Goal: Task Accomplishment & Management: Manage account settings

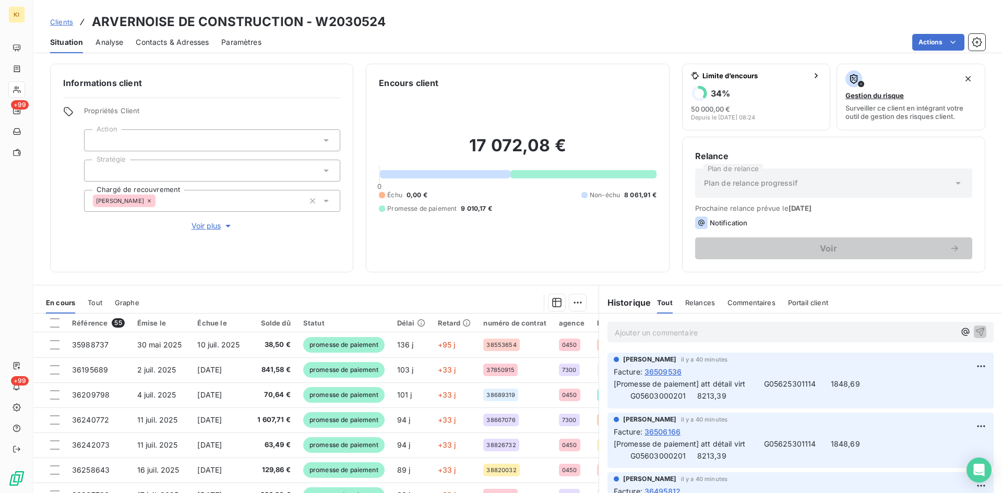
scroll to position [53, 0]
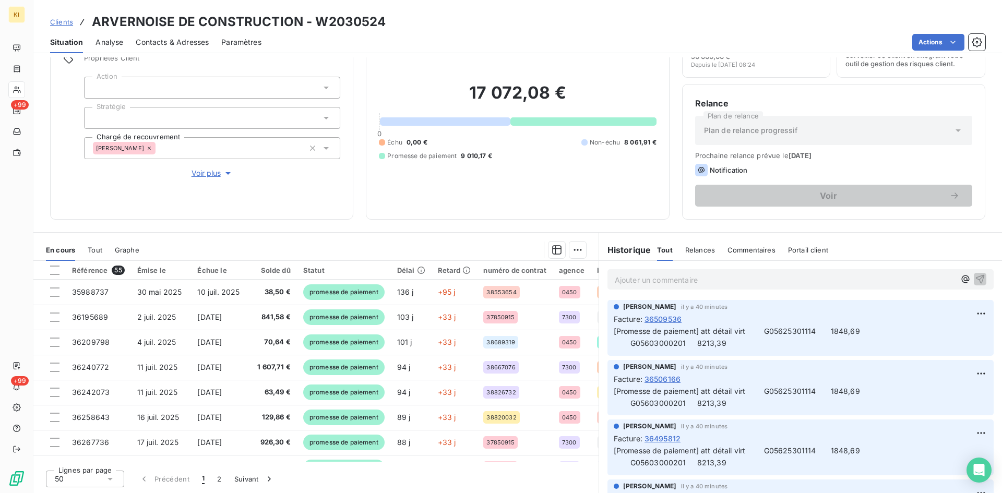
click at [67, 22] on span "Clients" at bounding box center [61, 22] width 23 height 8
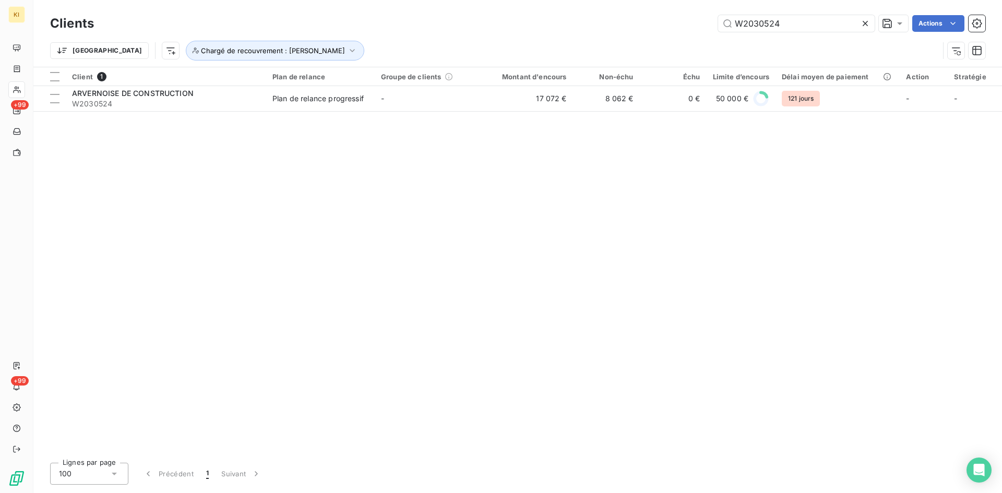
drag, startPoint x: 787, startPoint y: 22, endPoint x: 619, endPoint y: 55, distance: 170.9
click at [614, 27] on div "W2030524 Actions" at bounding box center [546, 23] width 879 height 17
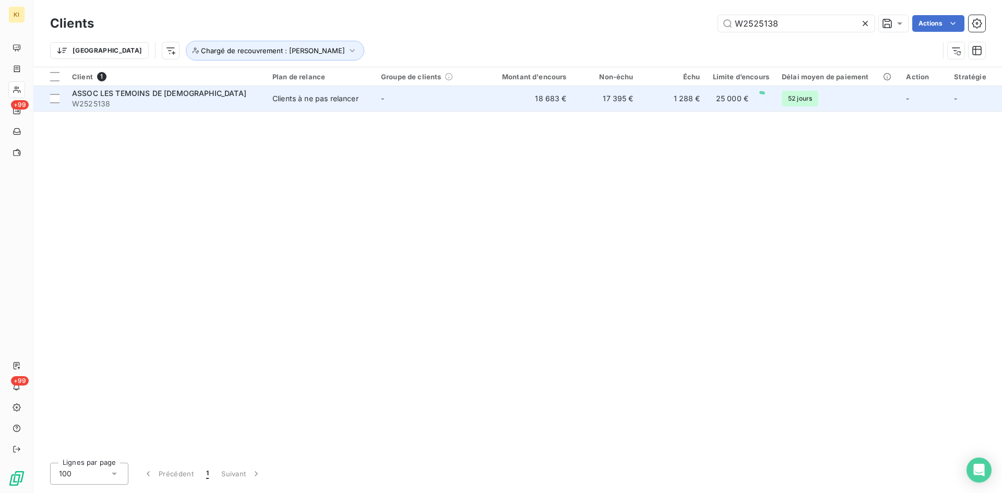
type input "W2525138"
click at [206, 107] on span "W2525138" at bounding box center [166, 104] width 188 height 10
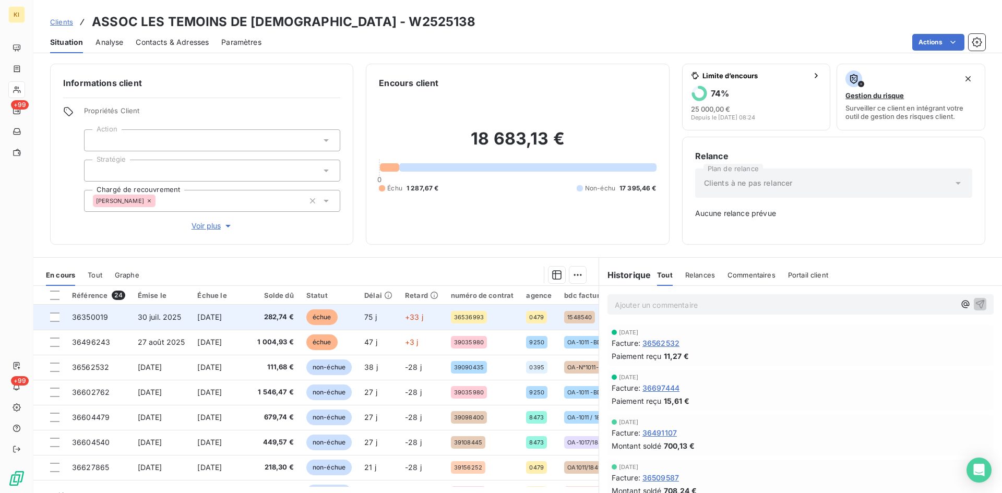
click at [207, 322] on td "[DATE]" at bounding box center [220, 317] width 59 height 25
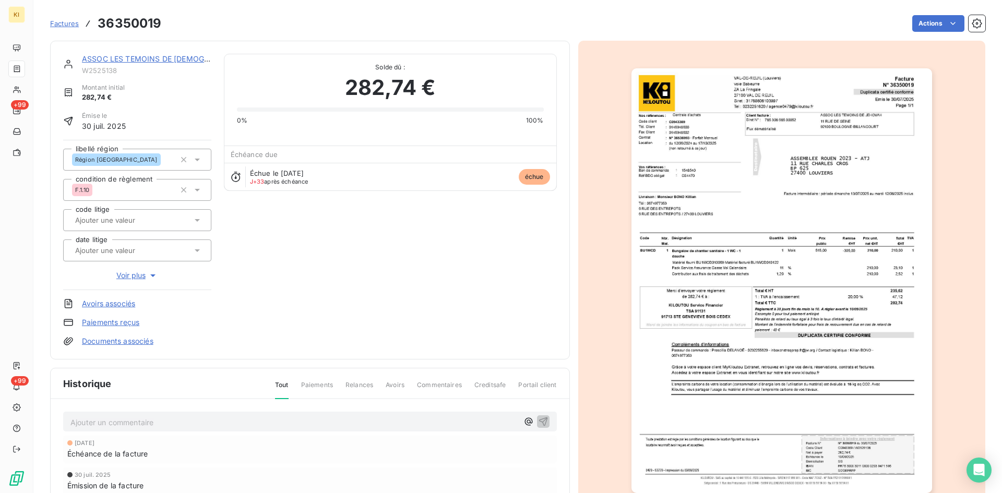
click at [161, 426] on p "Ajouter un commentaire ﻿" at bounding box center [294, 422] width 448 height 13
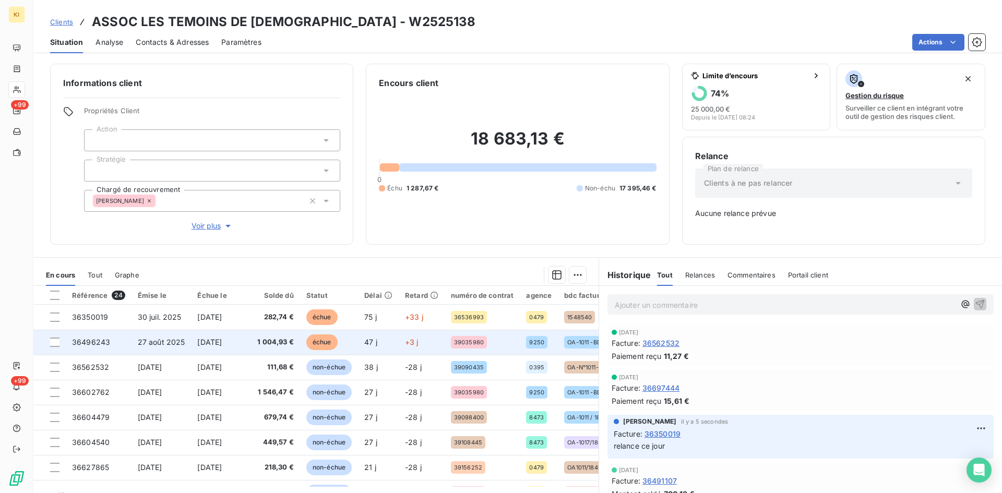
click at [102, 352] on td "36496243" at bounding box center [99, 342] width 66 height 25
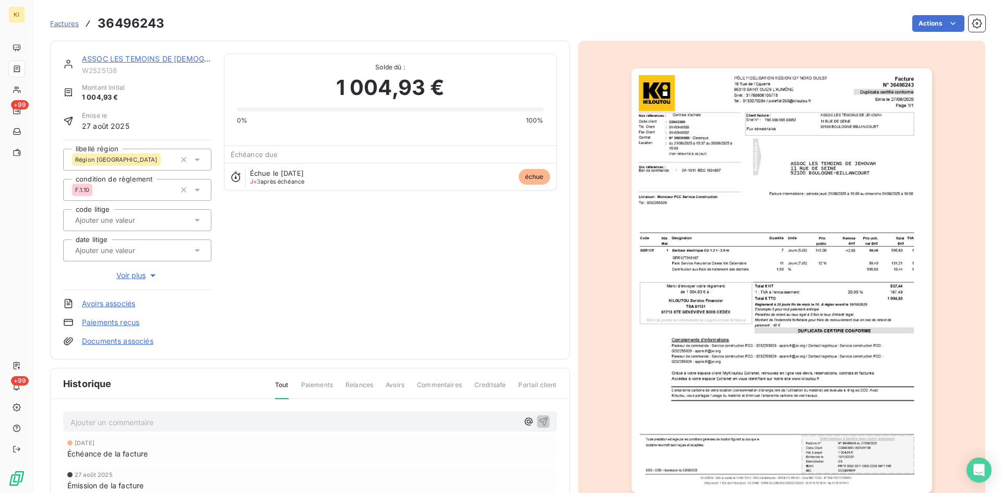
click at [136, 427] on p "Ajouter un commentaire ﻿" at bounding box center [294, 422] width 448 height 13
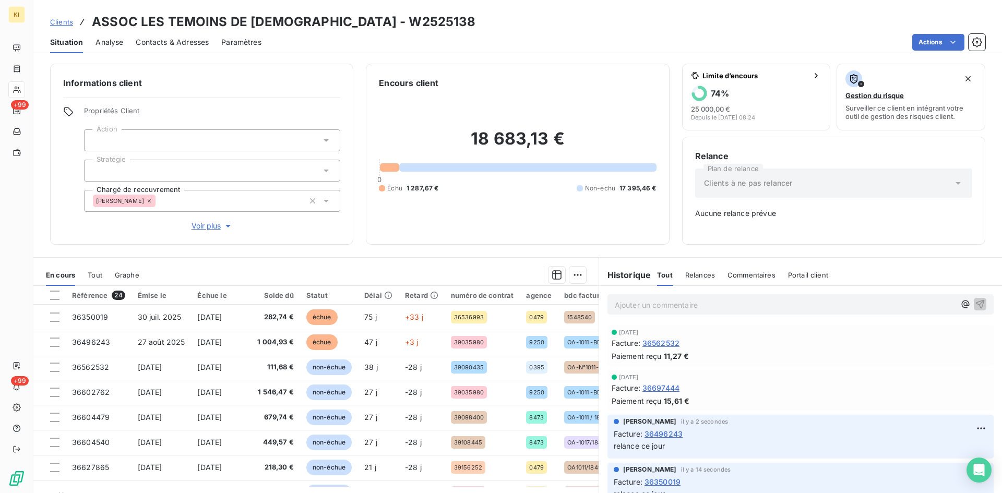
click at [66, 21] on span "Clients" at bounding box center [61, 22] width 23 height 8
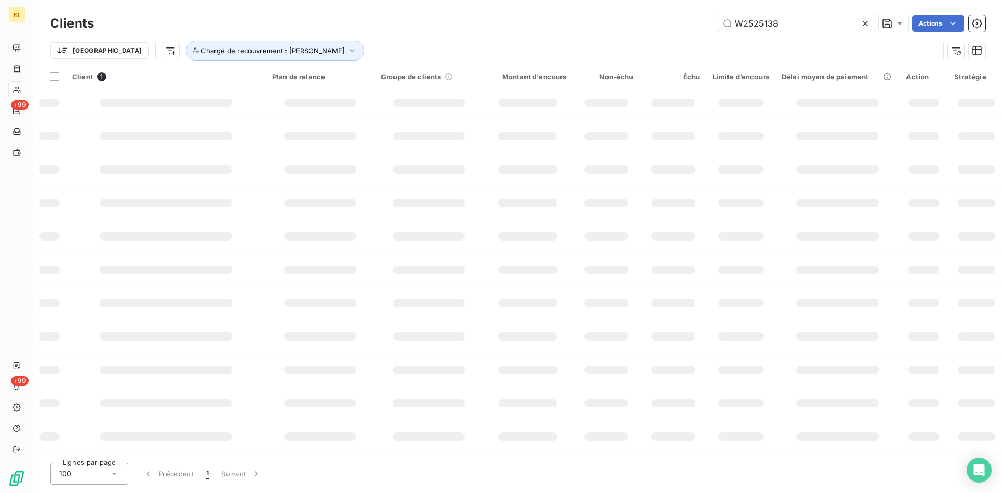
drag, startPoint x: 705, startPoint y: 20, endPoint x: 690, endPoint y: 22, distance: 15.9
click at [690, 22] on div "W2525138 Actions" at bounding box center [546, 23] width 879 height 17
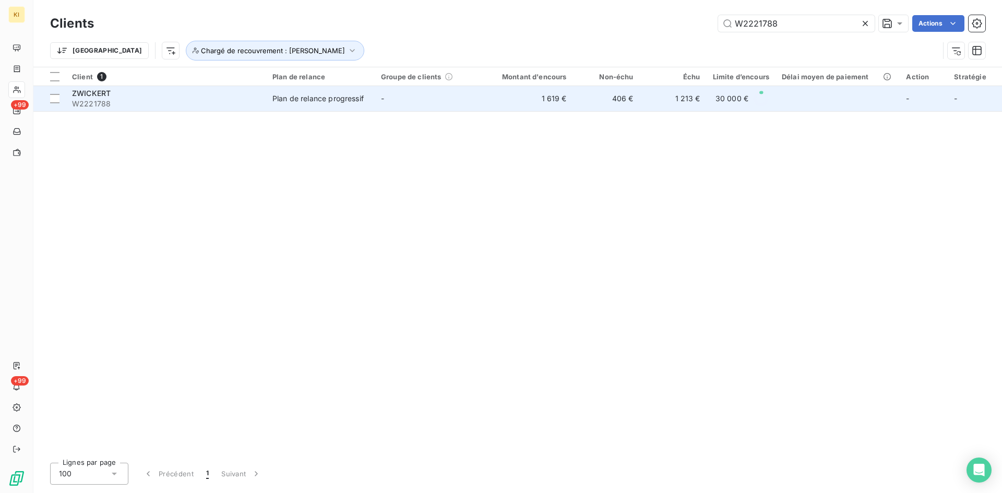
type input "W2221788"
click at [189, 99] on span "W2221788" at bounding box center [166, 104] width 188 height 10
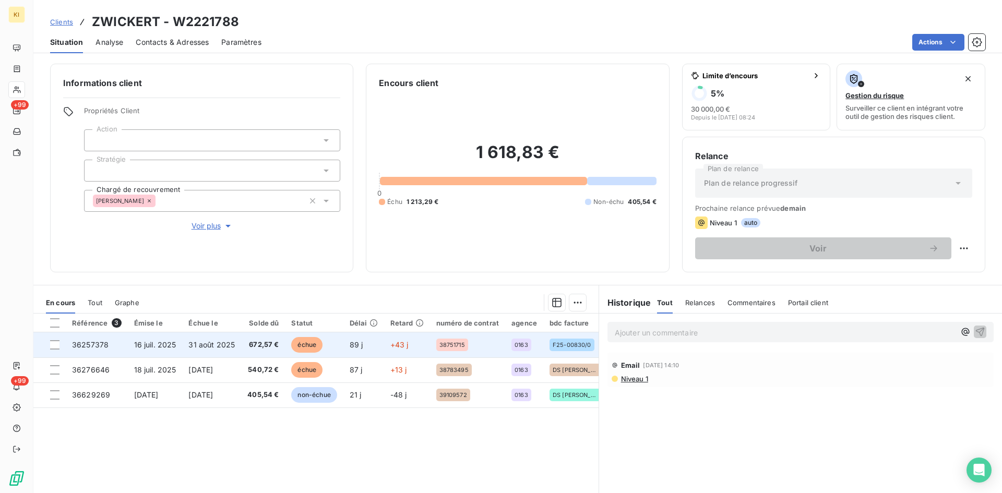
click at [90, 351] on td "36257378" at bounding box center [97, 345] width 62 height 25
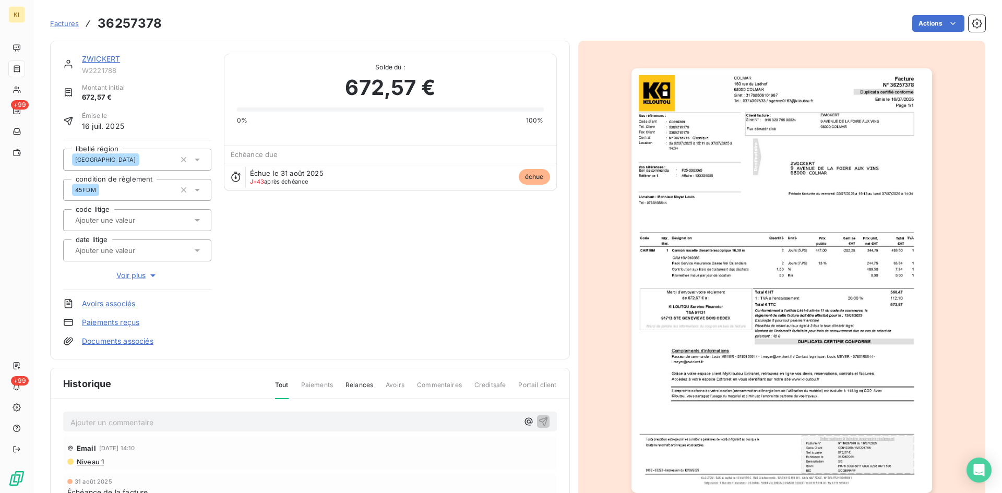
click at [129, 429] on p "Ajouter un commentaire ﻿" at bounding box center [294, 422] width 448 height 13
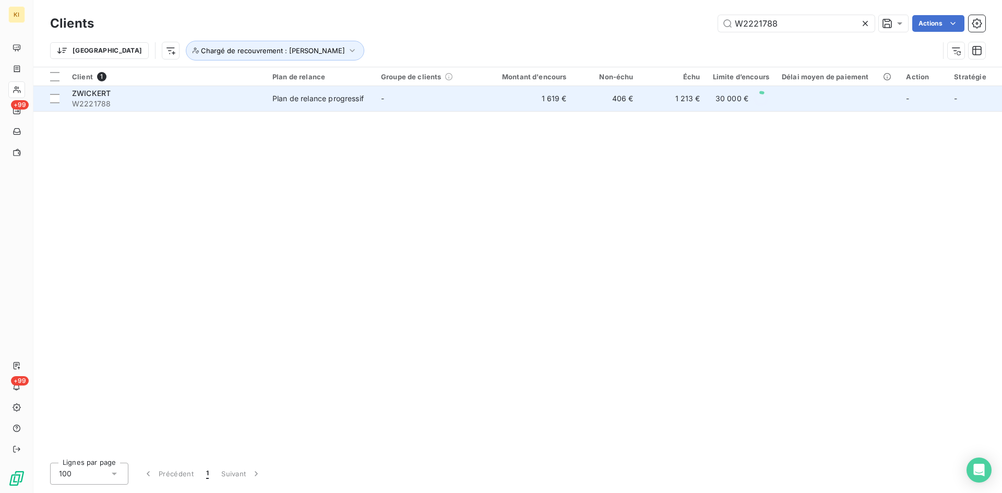
click at [149, 99] on span "W2221788" at bounding box center [166, 104] width 188 height 10
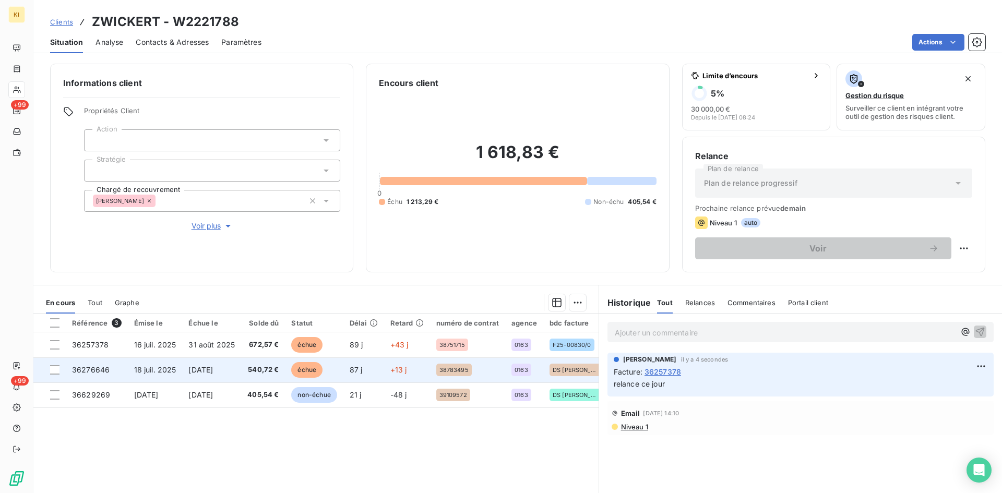
click at [110, 370] on td "36276646" at bounding box center [97, 370] width 62 height 25
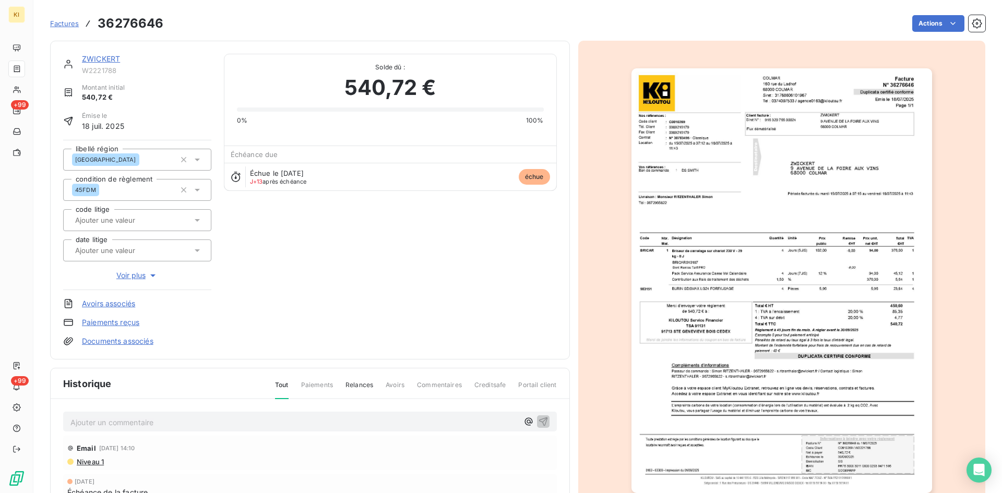
click at [163, 424] on p "Ajouter un commentaire ﻿" at bounding box center [294, 422] width 448 height 13
click at [163, 425] on p "Ajouter un commentaire ﻿" at bounding box center [294, 422] width 448 height 13
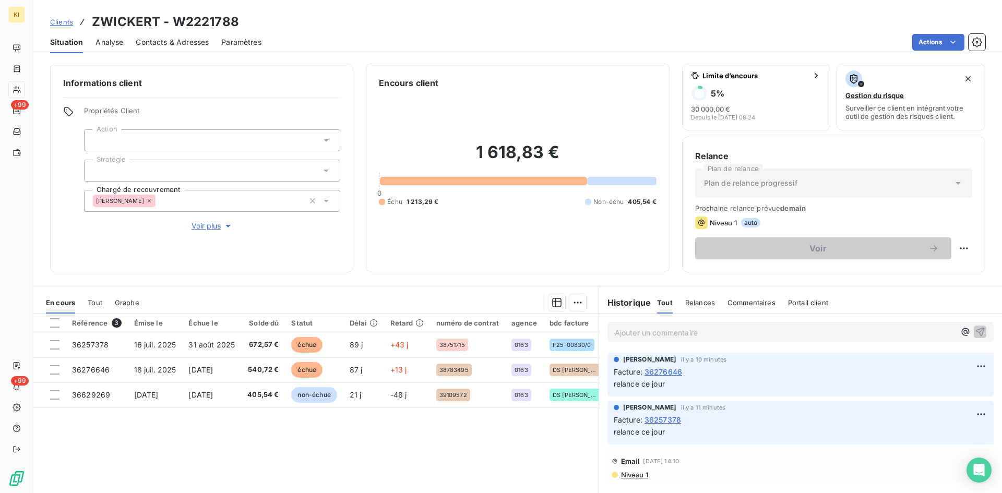
click at [65, 23] on span "Clients" at bounding box center [61, 22] width 23 height 8
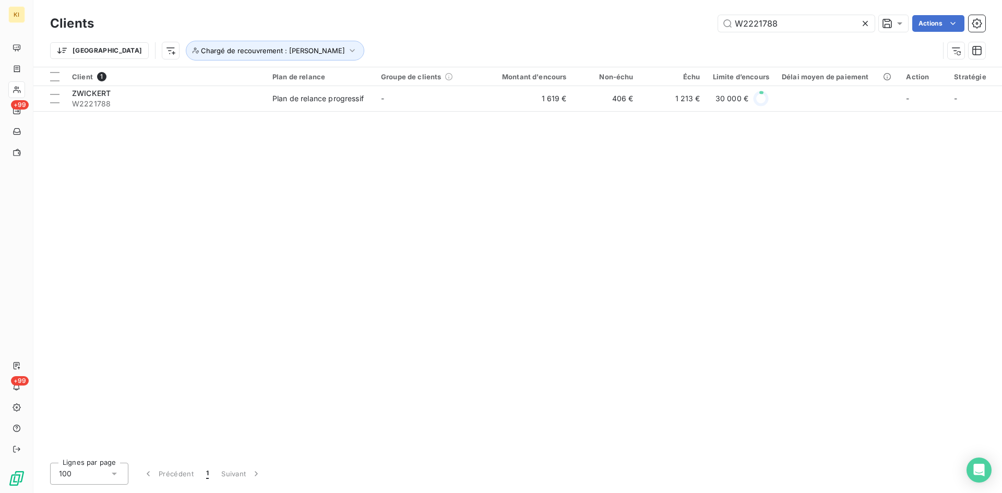
drag, startPoint x: 648, startPoint y: 18, endPoint x: 520, endPoint y: 18, distance: 127.9
click at [521, 18] on div "W2221788 Actions" at bounding box center [546, 23] width 879 height 17
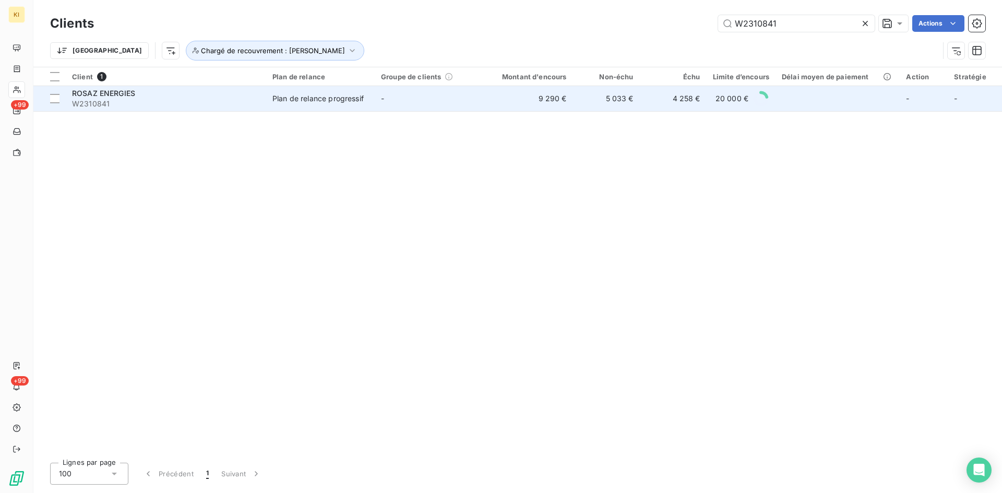
type input "W2310841"
drag, startPoint x: 409, startPoint y: 88, endPoint x: 407, endPoint y: 96, distance: 8.3
click at [407, 94] on td "-" at bounding box center [429, 98] width 109 height 25
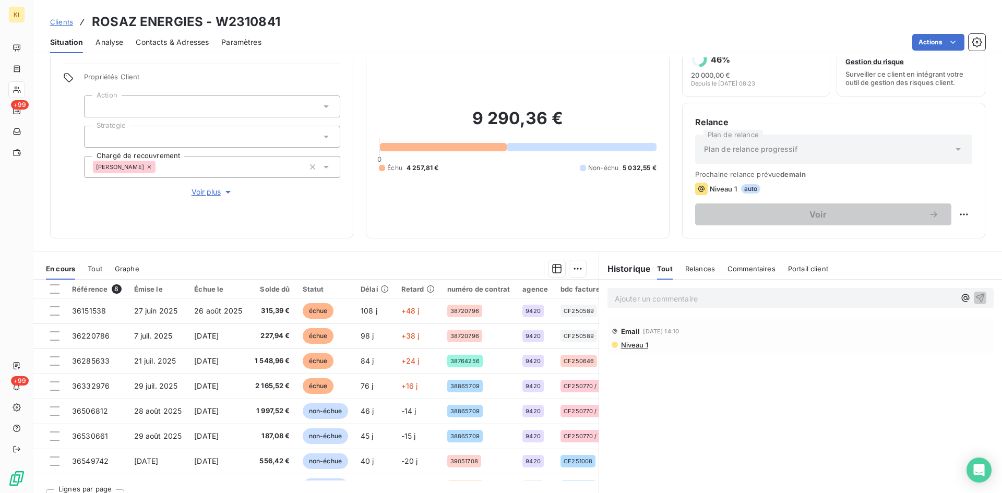
scroll to position [52, 0]
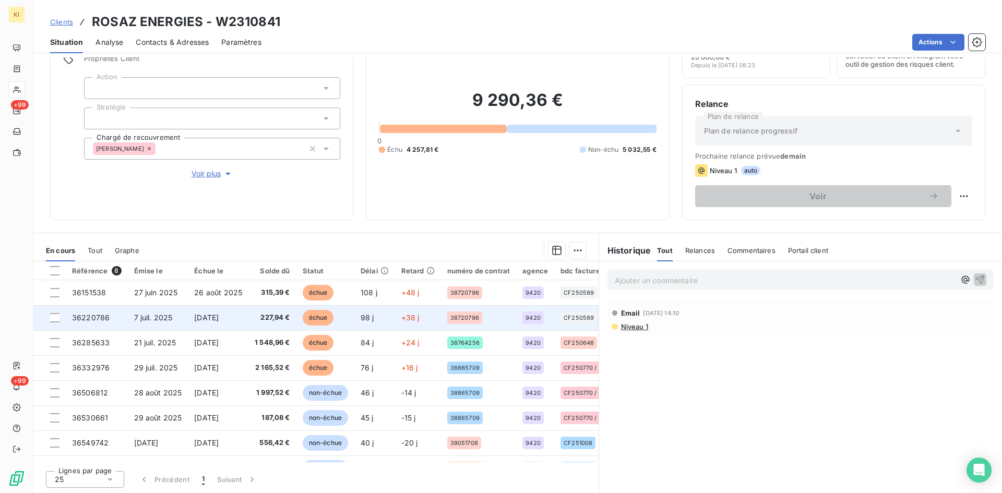
click at [60, 321] on td at bounding box center [49, 317] width 32 height 25
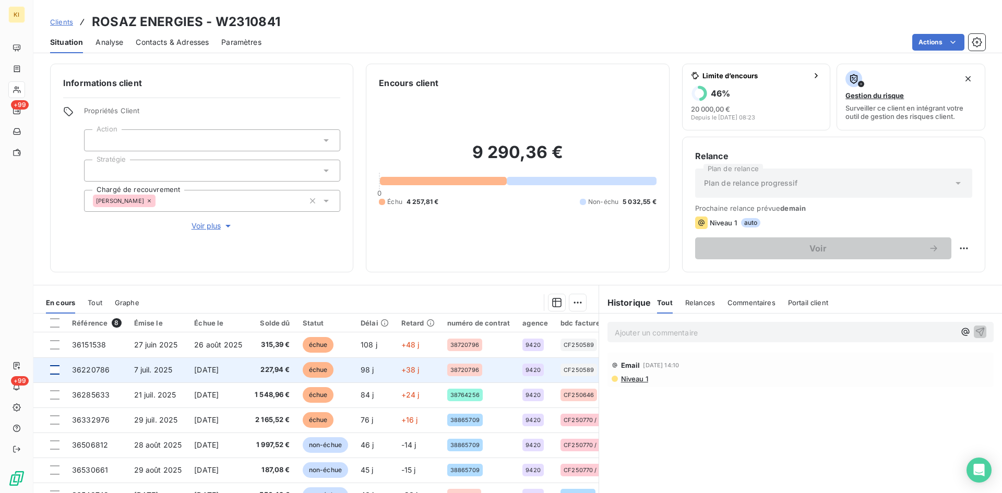
click at [55, 372] on div at bounding box center [54, 369] width 9 height 9
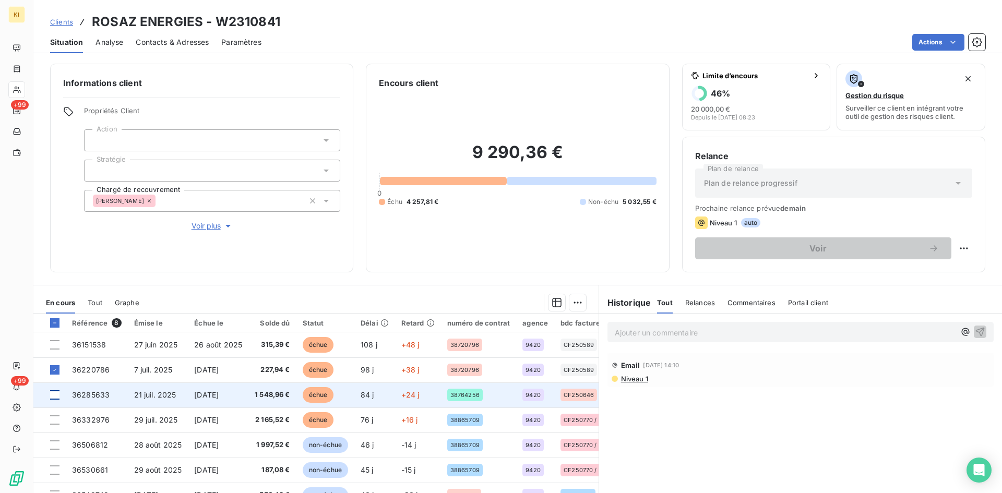
click at [55, 398] on div at bounding box center [54, 395] width 9 height 9
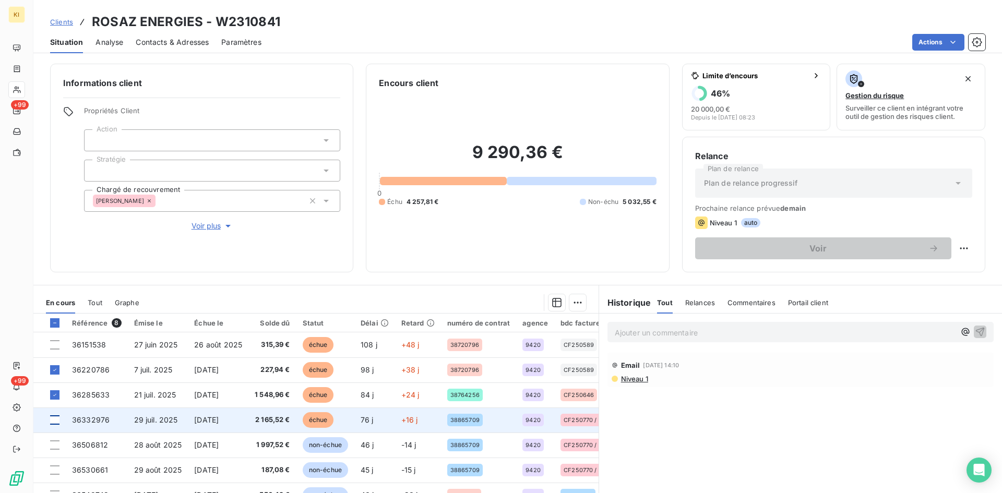
click at [56, 422] on div at bounding box center [54, 420] width 9 height 9
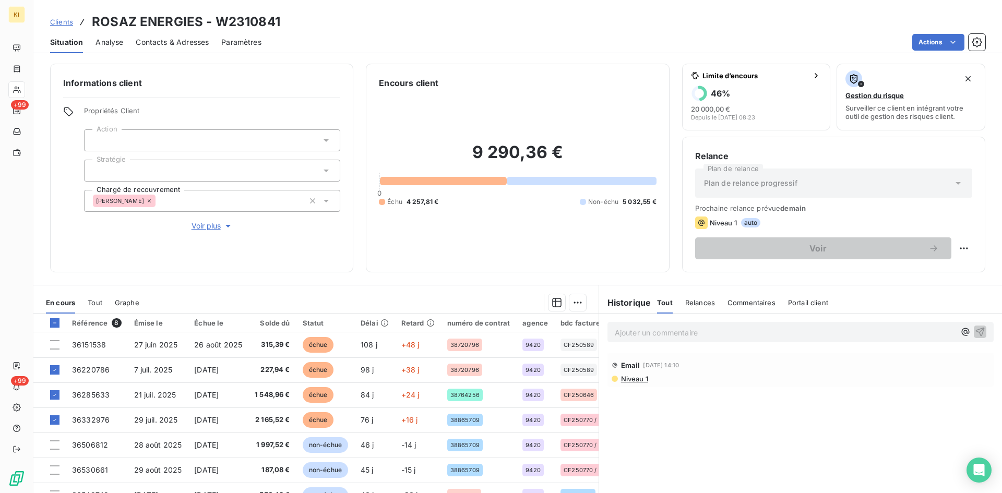
click at [574, 306] on html "KI +99 +99 Clients ROSAZ ENERGIES - W2310841 Situation Analyse Contacts & Adres…" at bounding box center [501, 246] width 1002 height 493
click at [521, 340] on div "Ajouter une promesse de paiement (3 factures)" at bounding box center [482, 344] width 190 height 17
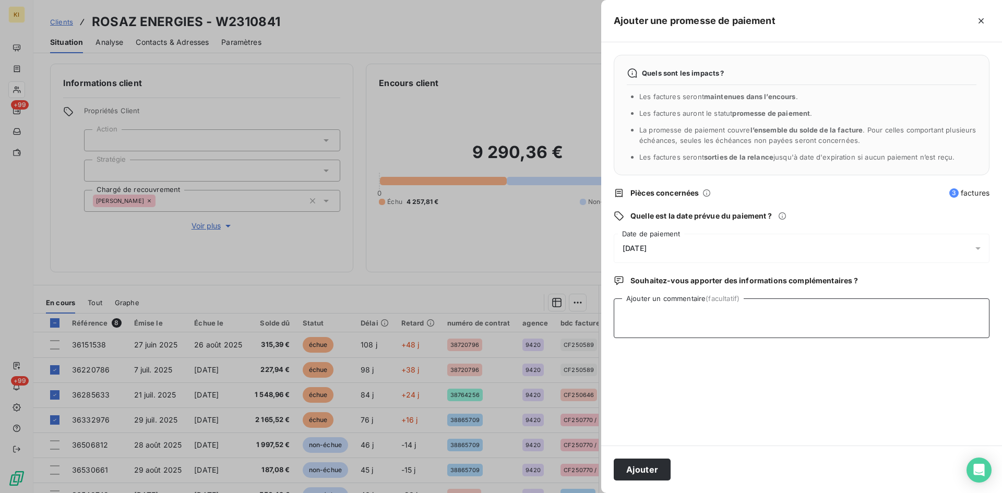
click at [645, 324] on textarea "Ajouter un commentaire (facultatif)" at bounding box center [802, 319] width 376 height 40
type textarea "virt cette semaine"
click at [646, 253] on div "[DATE]" at bounding box center [802, 248] width 376 height 29
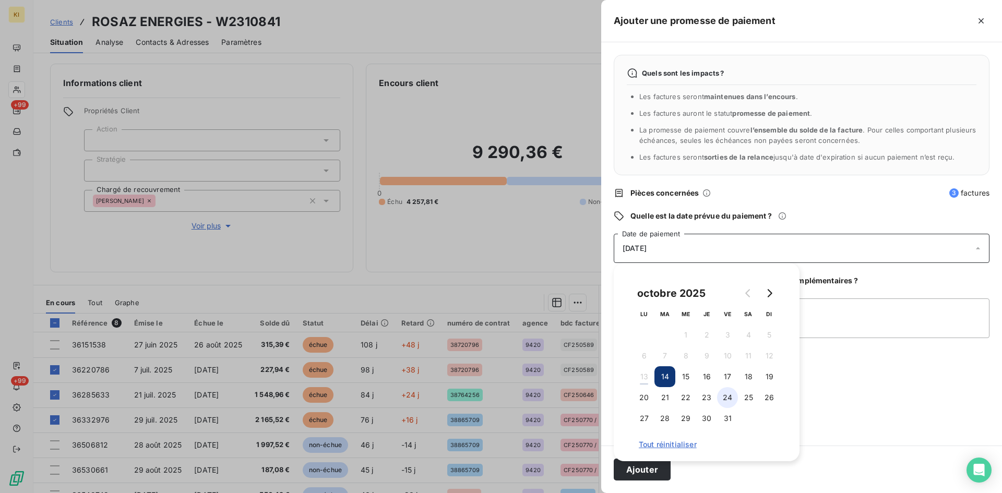
click at [725, 399] on button "24" at bounding box center [727, 397] width 21 height 21
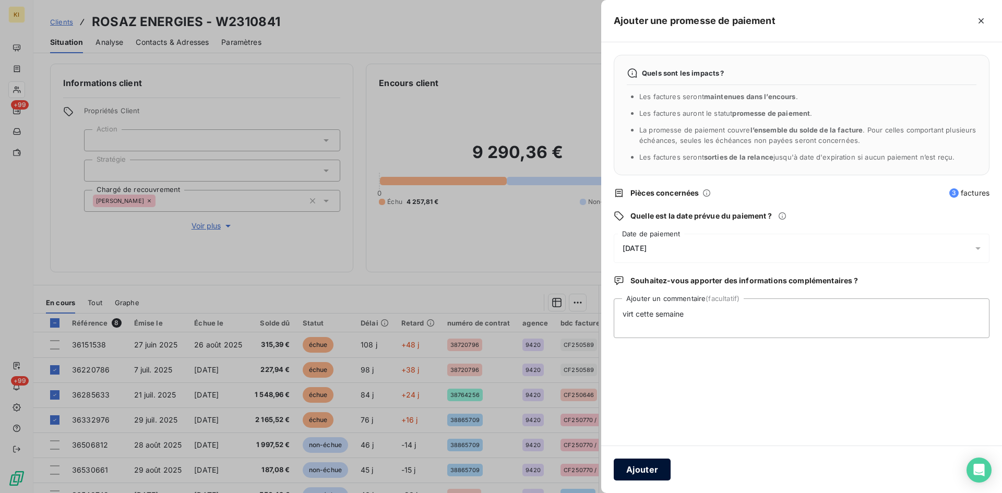
click at [634, 476] on button "Ajouter" at bounding box center [642, 470] width 57 height 22
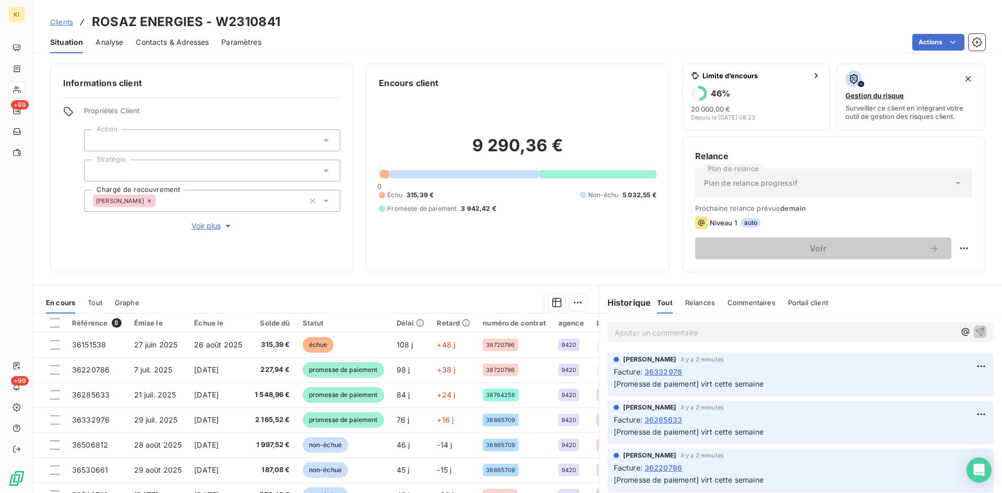
click at [57, 23] on span "Clients" at bounding box center [61, 22] width 23 height 8
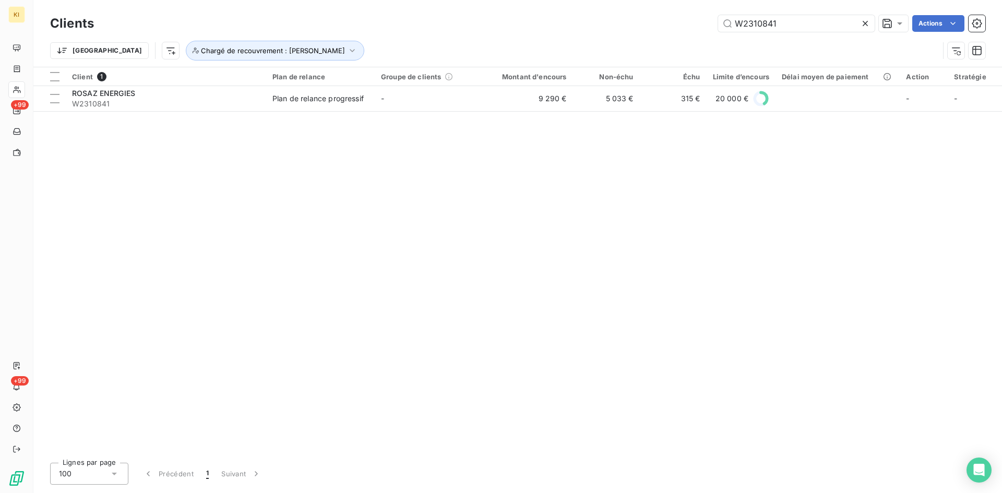
drag, startPoint x: 707, startPoint y: 24, endPoint x: 699, endPoint y: 23, distance: 8.9
click at [699, 23] on div "W2310841 Actions" at bounding box center [546, 23] width 879 height 17
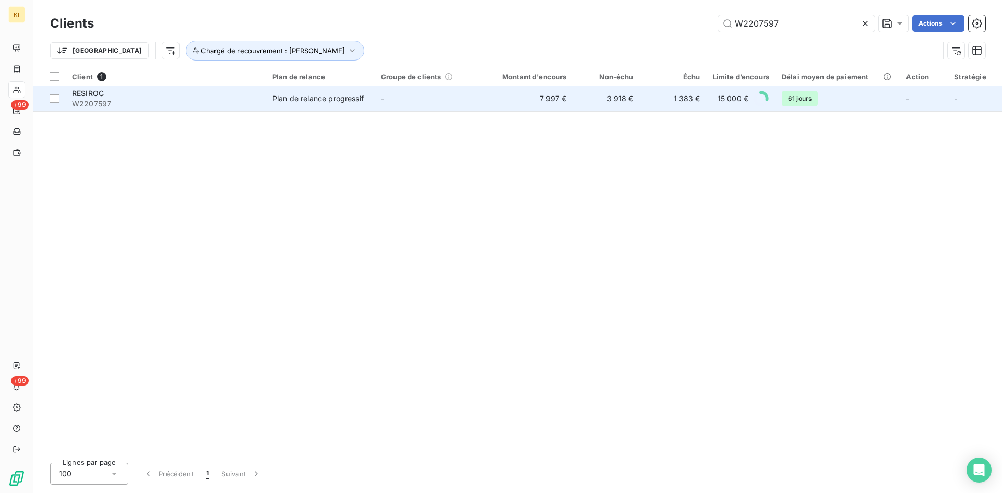
type input "W2207597"
click at [346, 103] on div "Plan de relance progressif" at bounding box center [318, 98] width 91 height 10
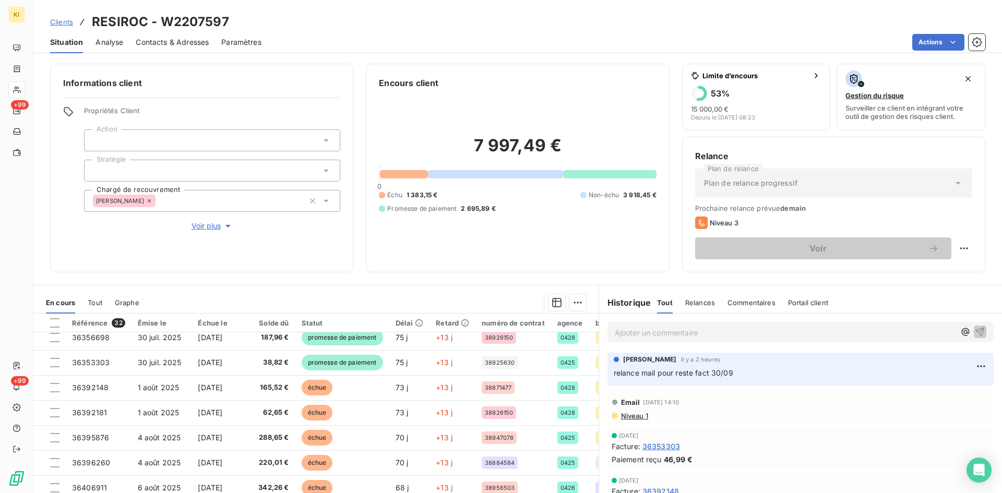
scroll to position [209, 0]
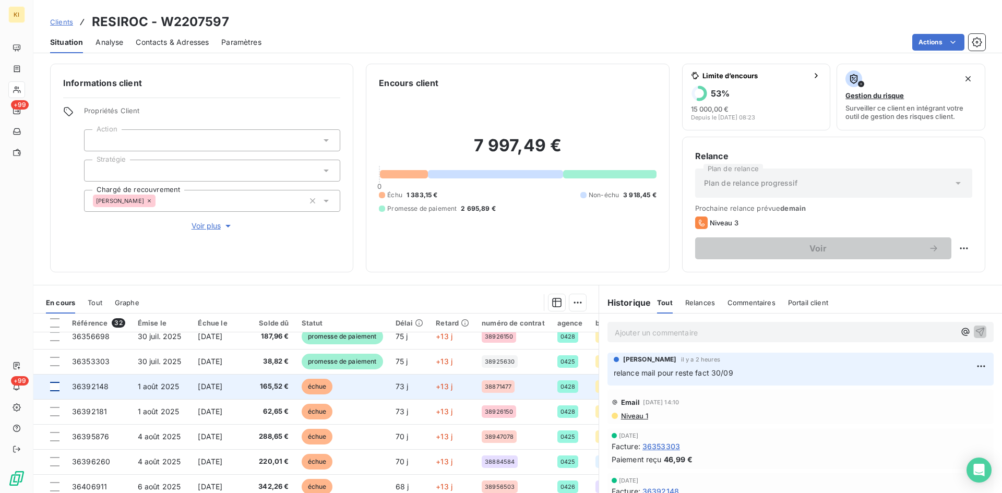
click at [56, 387] on div at bounding box center [54, 386] width 9 height 9
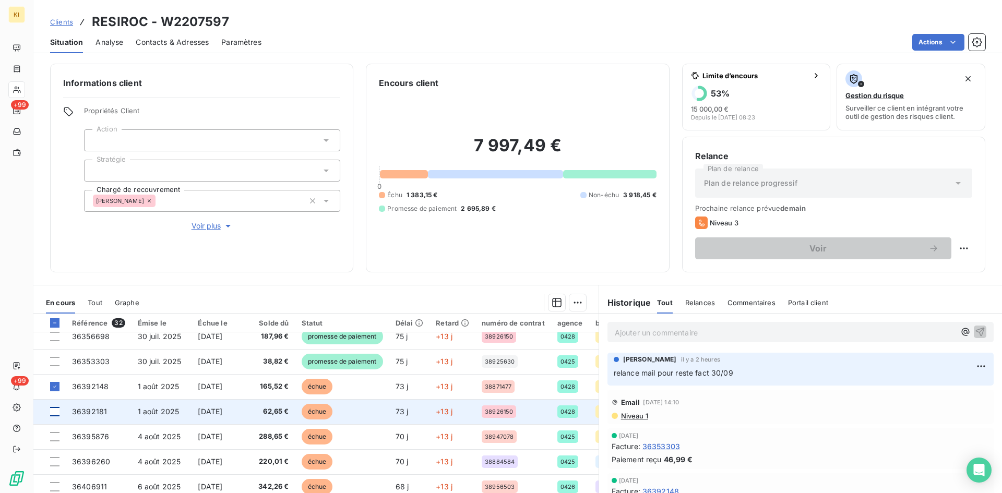
click at [56, 409] on div at bounding box center [54, 411] width 9 height 9
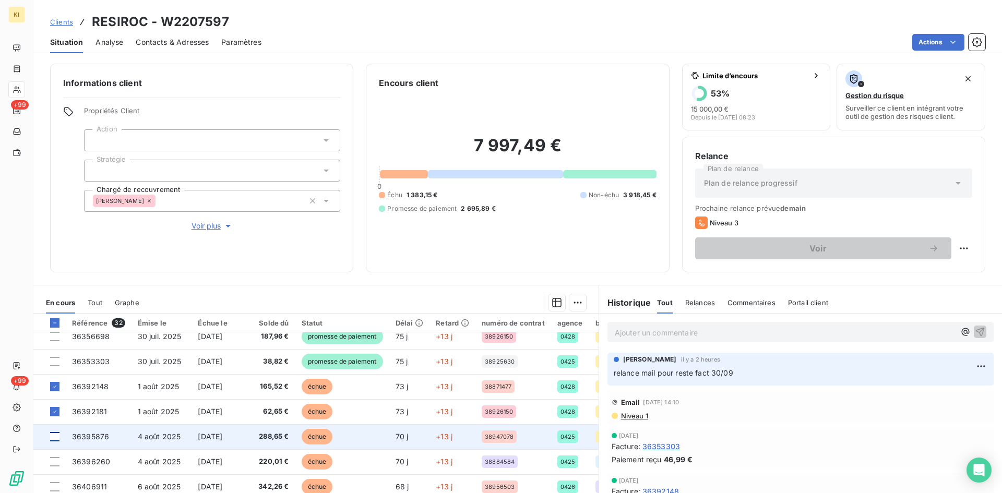
click at [54, 441] on div at bounding box center [54, 436] width 9 height 9
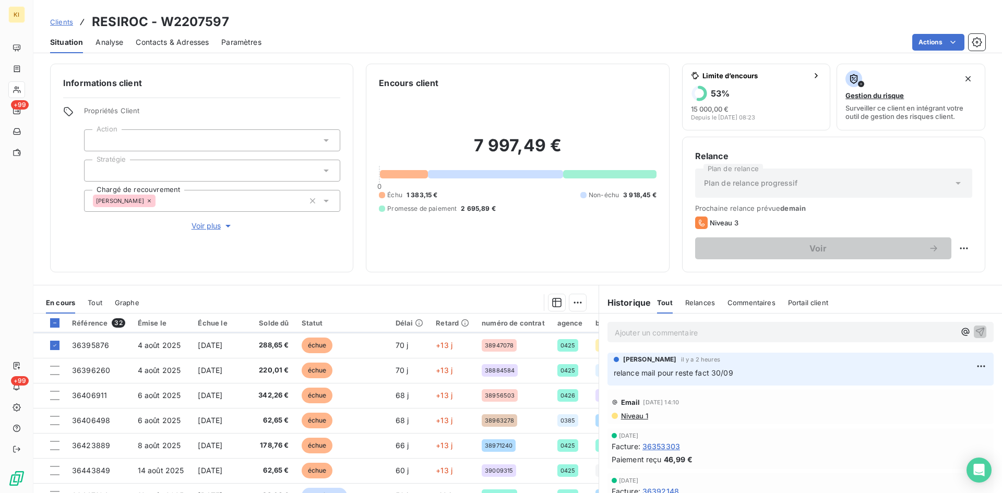
scroll to position [313, 0]
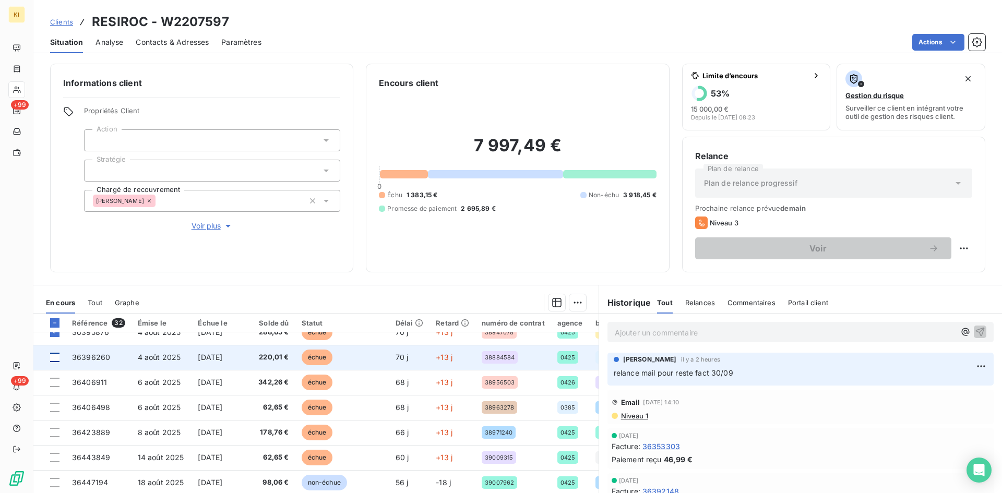
click at [57, 357] on div at bounding box center [54, 357] width 9 height 9
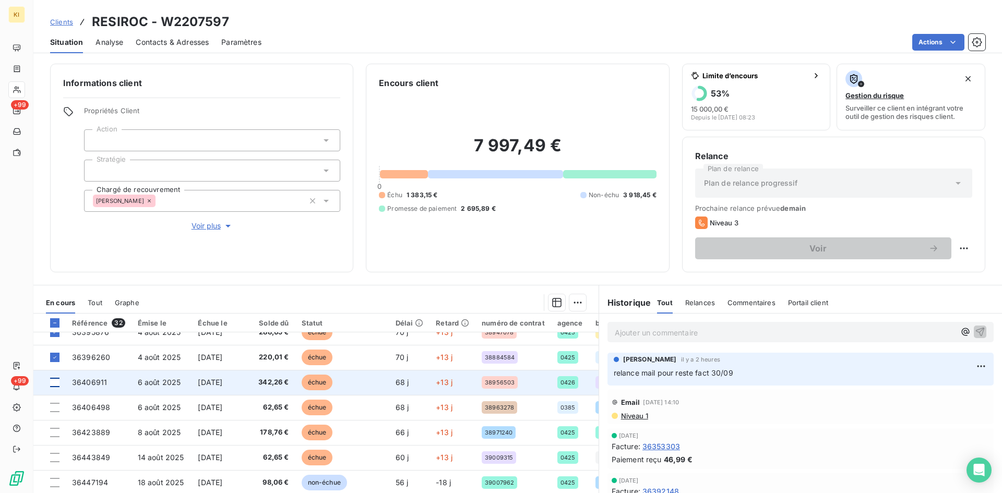
click at [54, 381] on div at bounding box center [54, 382] width 9 height 9
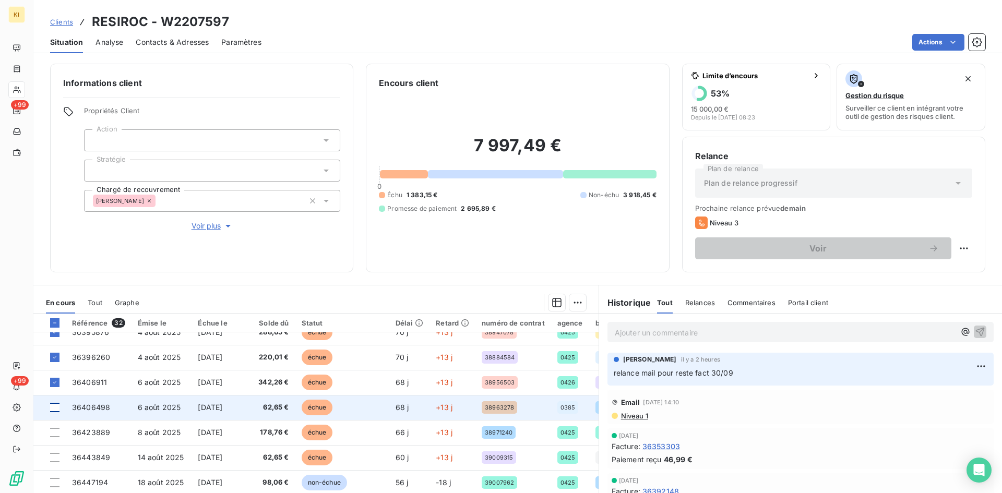
click at [56, 409] on div at bounding box center [54, 407] width 9 height 9
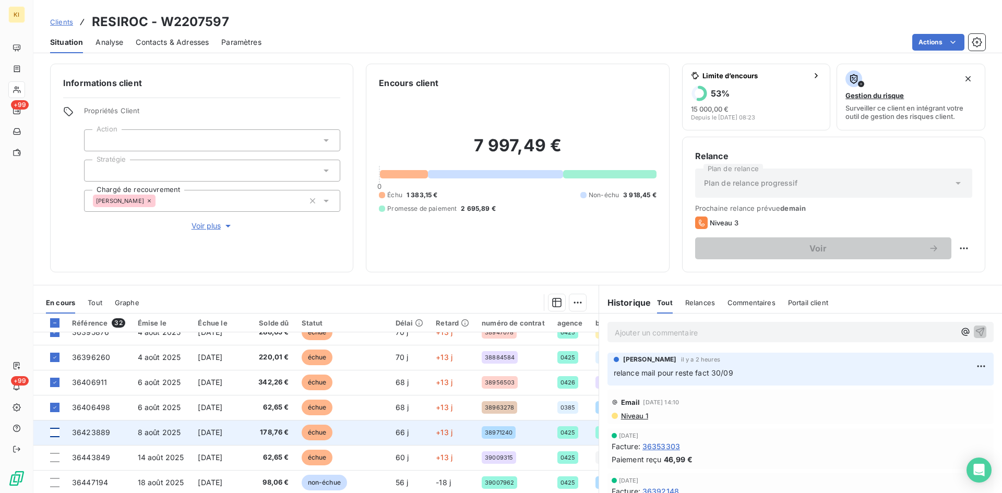
click at [54, 434] on div at bounding box center [54, 432] width 9 height 9
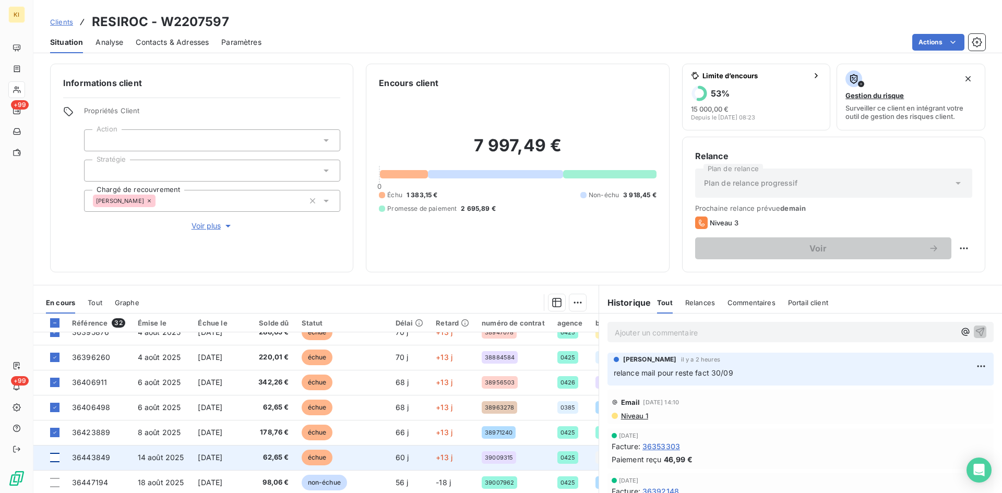
click at [53, 459] on div at bounding box center [54, 457] width 9 height 9
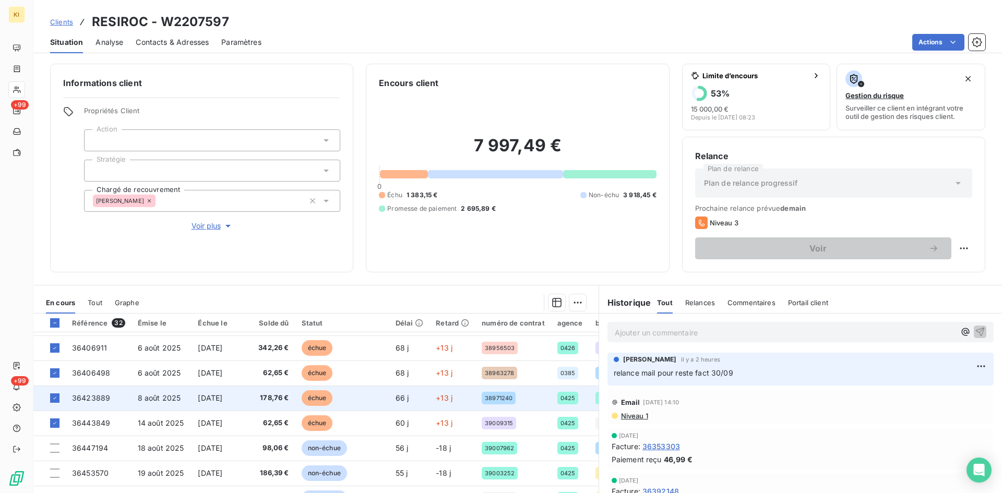
scroll to position [365, 0]
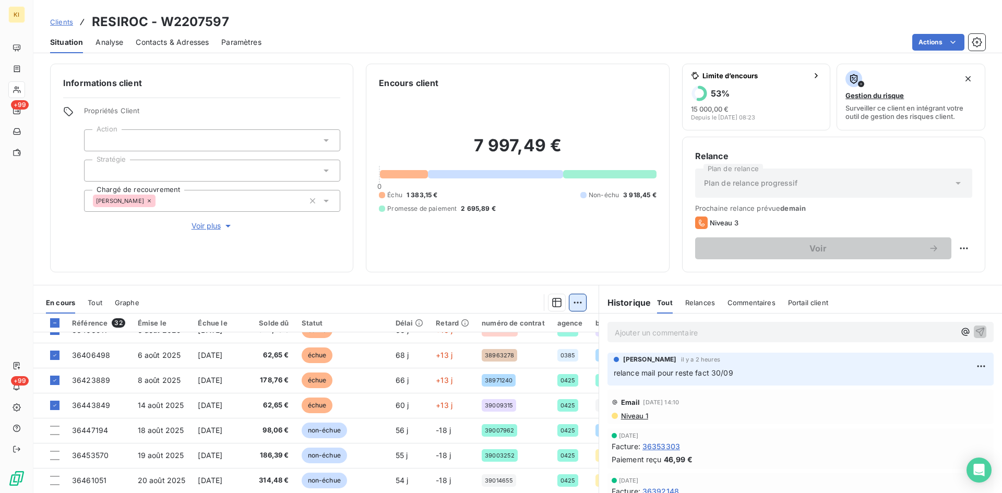
click at [572, 306] on html "KI +99 +99 Clients RESIROC - W2207597 Situation Analyse Contacts & Adresses Par…" at bounding box center [501, 246] width 1002 height 493
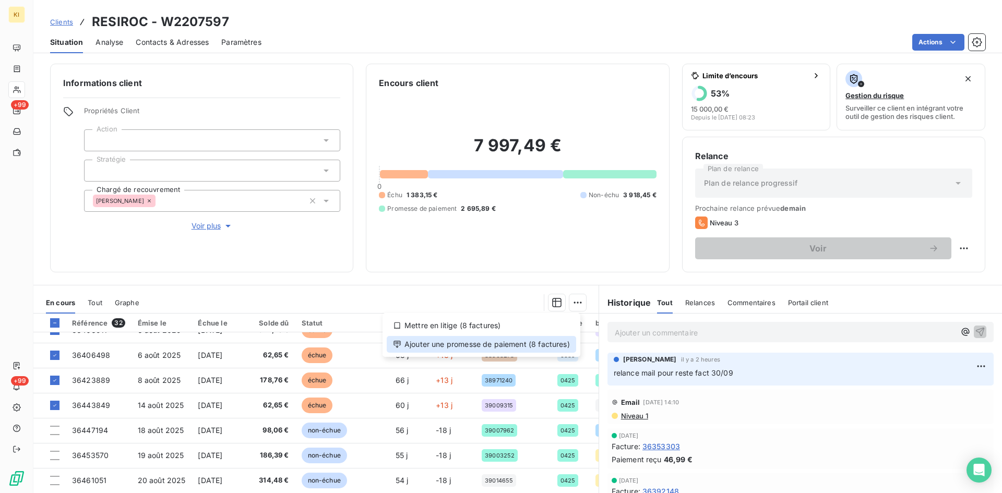
click at [537, 339] on div "Ajouter une promesse de paiement (8 factures)" at bounding box center [482, 344] width 190 height 17
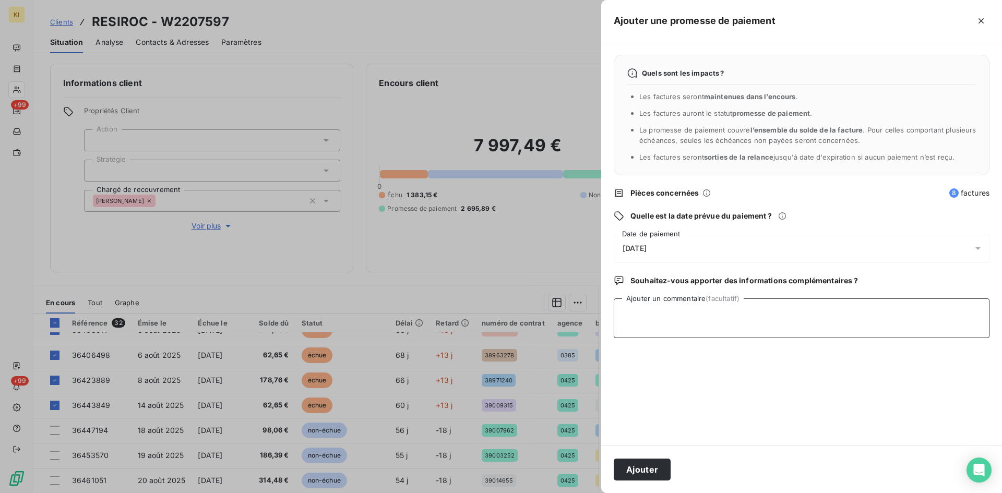
click at [627, 309] on textarea "Ajouter un commentaire (facultatif)" at bounding box center [802, 319] width 376 height 40
paste textarea "Toutes ces factures font partie également du virement prévu au [DATE]."
type textarea "client : Toutes ces factures font partie également du virement prévu au [DATE]."
click at [651, 243] on div "[DATE]" at bounding box center [802, 248] width 376 height 29
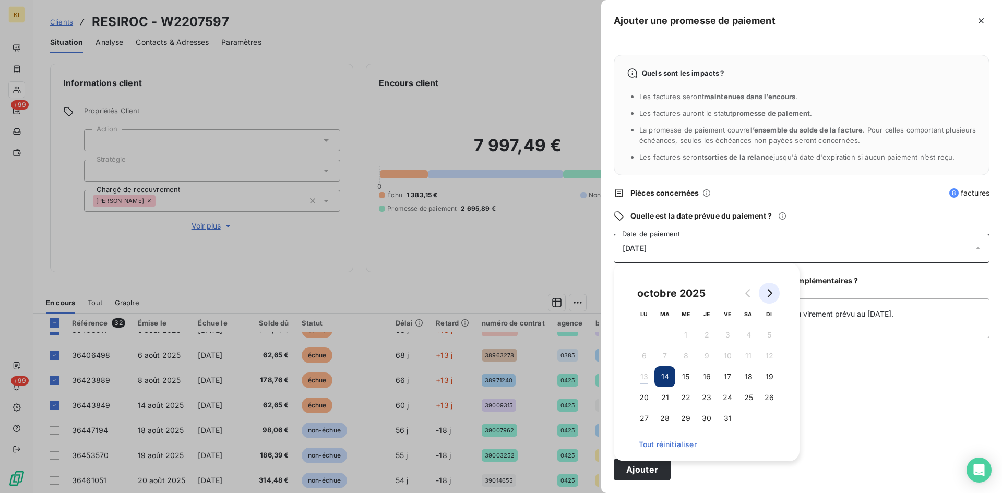
click at [766, 293] on icon "Go to next month" at bounding box center [769, 293] width 8 height 8
click at [727, 358] on button "7" at bounding box center [727, 356] width 21 height 21
click at [636, 470] on button "Ajouter" at bounding box center [642, 470] width 57 height 22
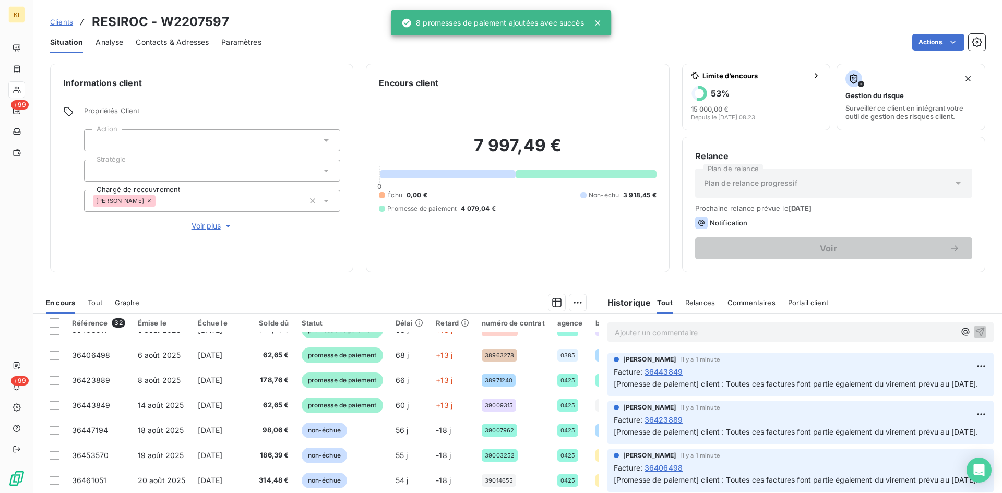
click at [67, 21] on span "Clients" at bounding box center [61, 22] width 23 height 8
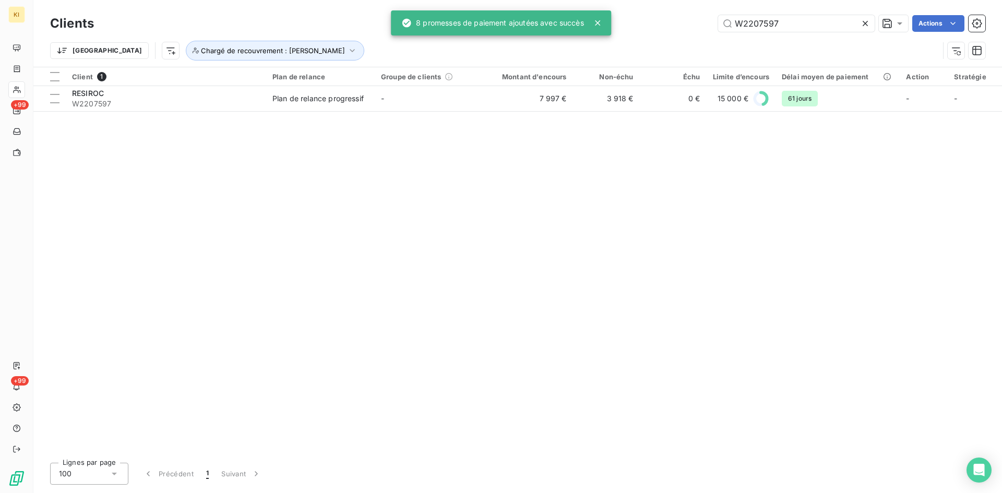
drag, startPoint x: 790, startPoint y: 25, endPoint x: 699, endPoint y: 24, distance: 91.4
click at [699, 24] on div "W2207597 Actions" at bounding box center [546, 23] width 879 height 17
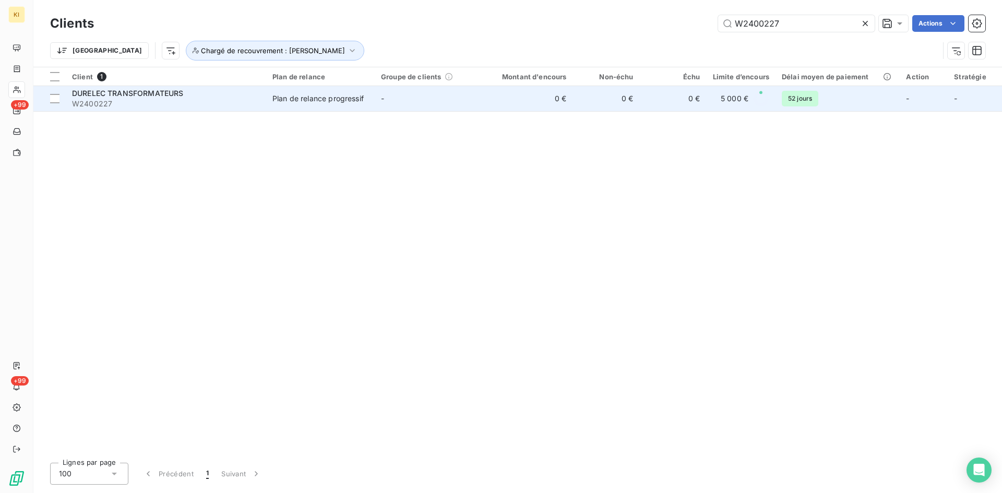
type input "W2400227"
click at [388, 86] on td "-" at bounding box center [429, 98] width 109 height 25
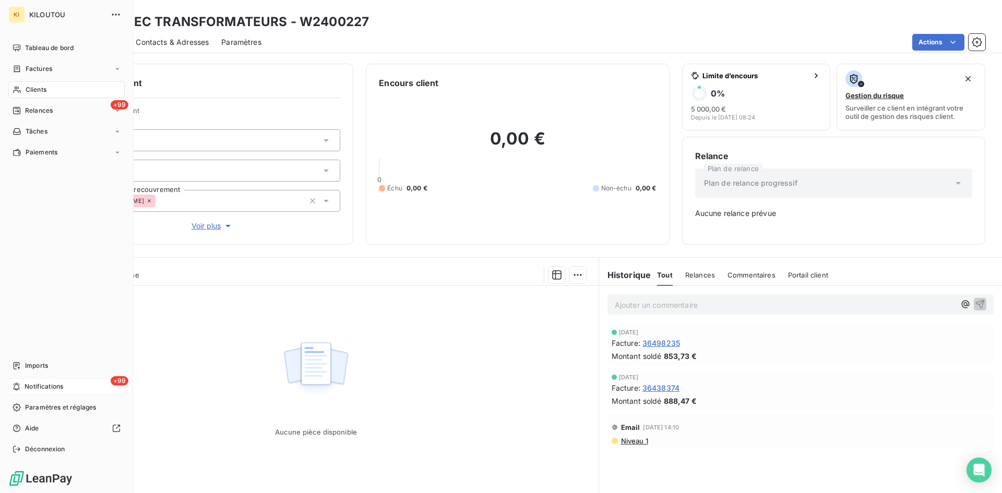
click at [55, 391] on span "Notifications" at bounding box center [44, 386] width 39 height 9
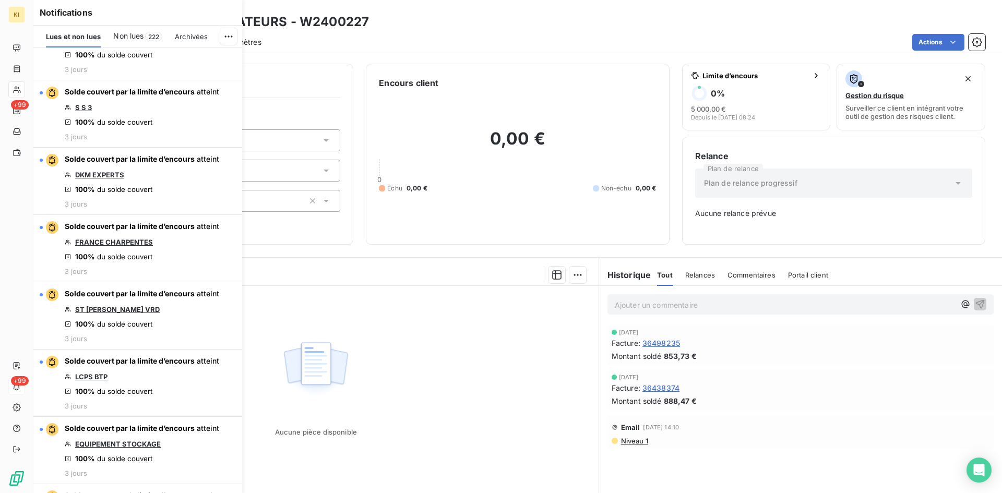
click at [144, 45] on div "Non lues 222" at bounding box center [137, 37] width 49 height 22
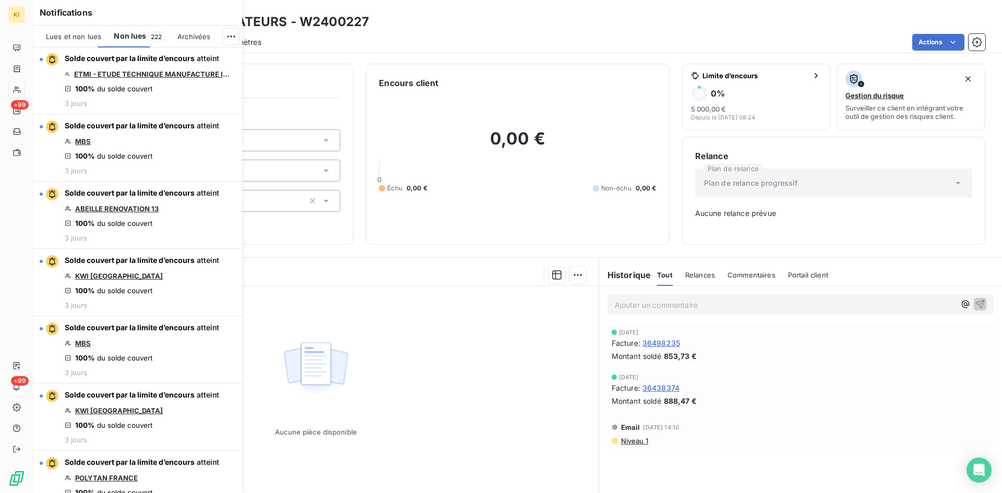
scroll to position [3133, 0]
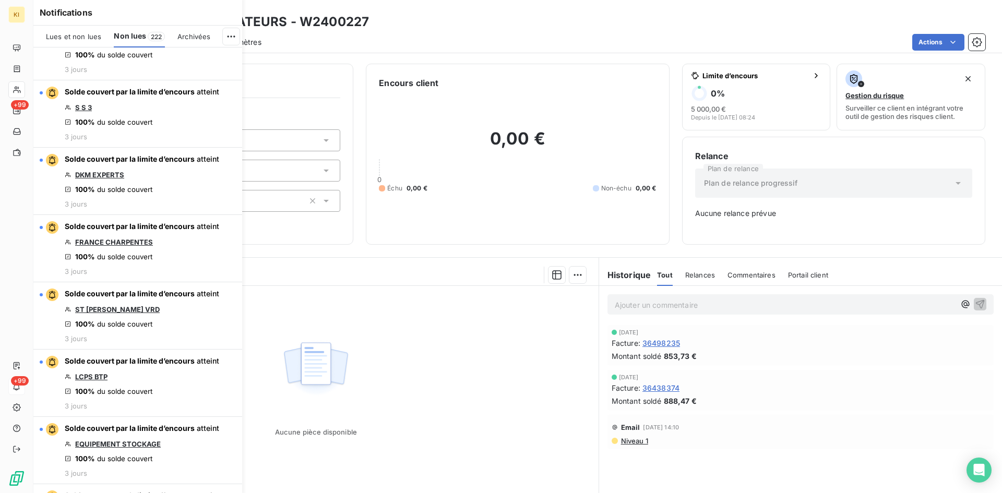
click at [187, 37] on span "Archivées" at bounding box center [194, 36] width 33 height 8
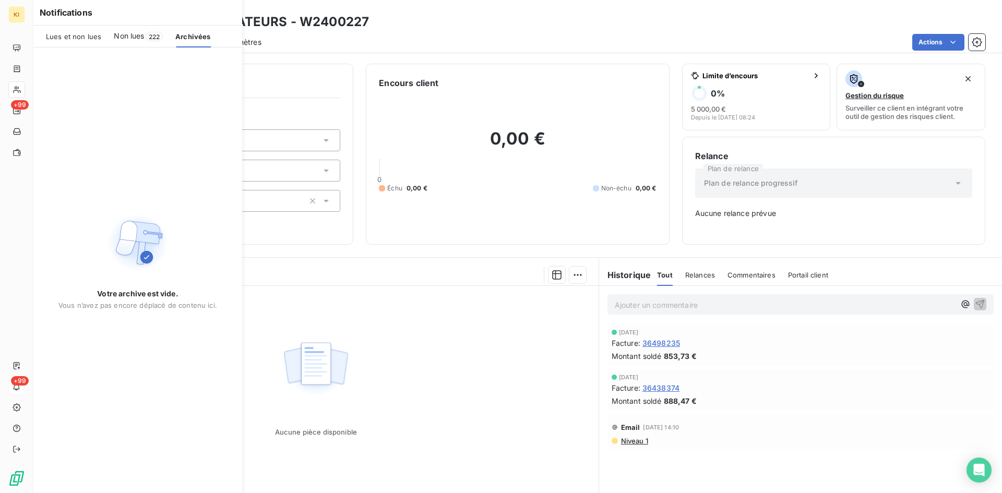
click at [144, 33] on div "Non lues 222" at bounding box center [138, 37] width 49 height 22
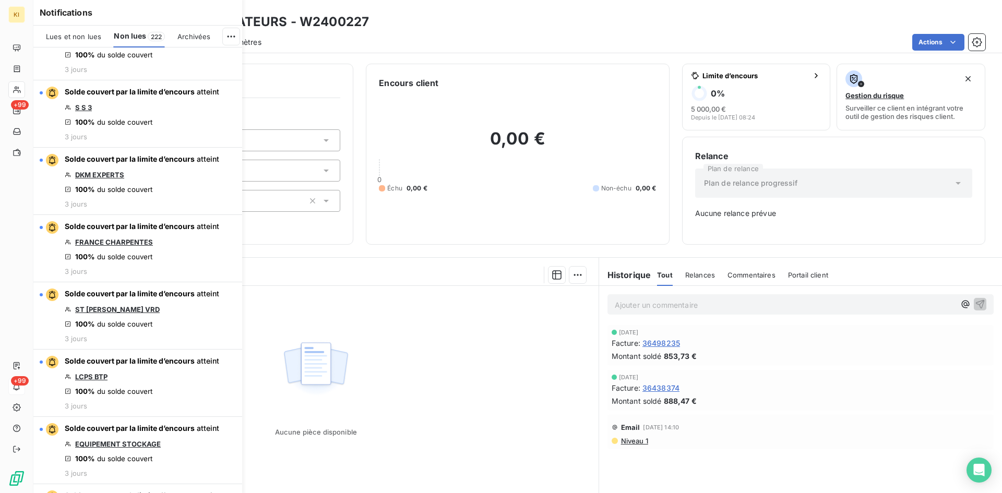
scroll to position [2819, 0]
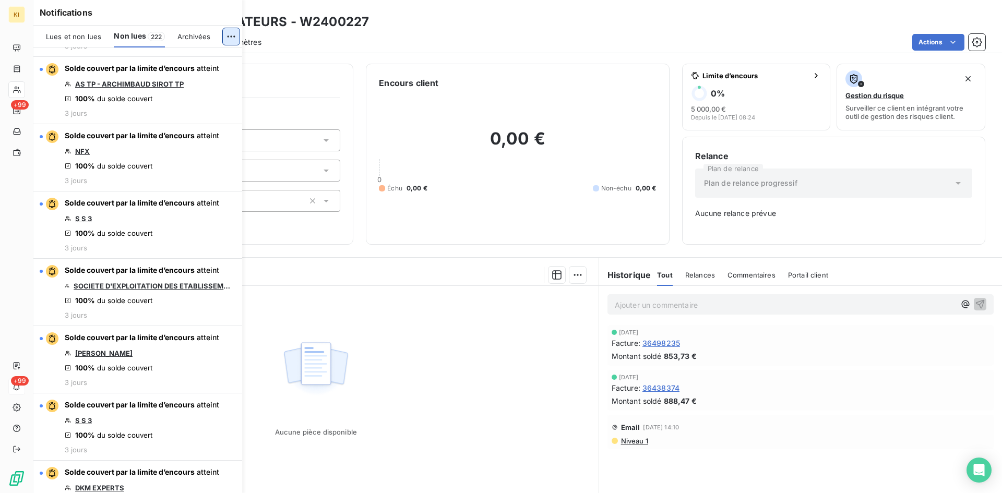
click at [224, 34] on html "KI +99 +99 Clients DURELEC TRANSFORMATEURS - W2400227 Situation Analyse Contact…" at bounding box center [501, 246] width 1002 height 493
click at [191, 60] on div "Tout marquer comme lu" at bounding box center [159, 59] width 146 height 17
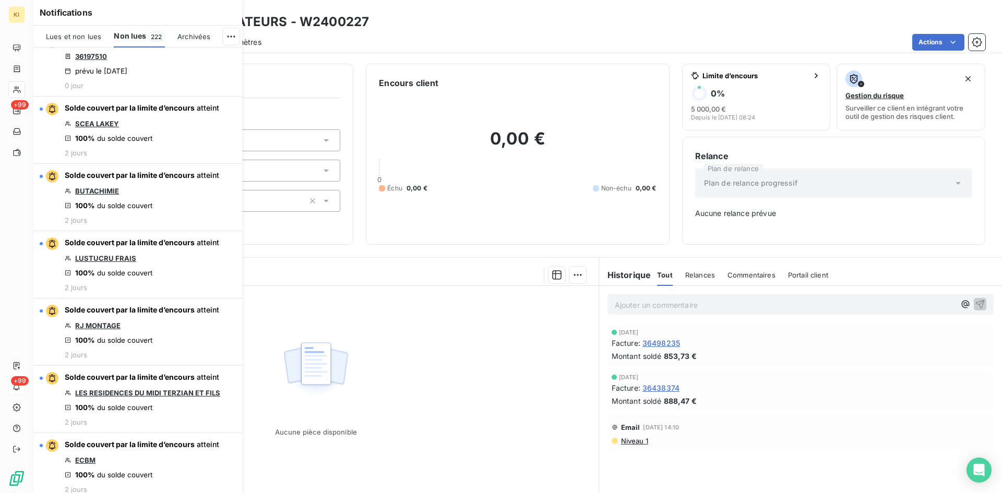
scroll to position [0, 0]
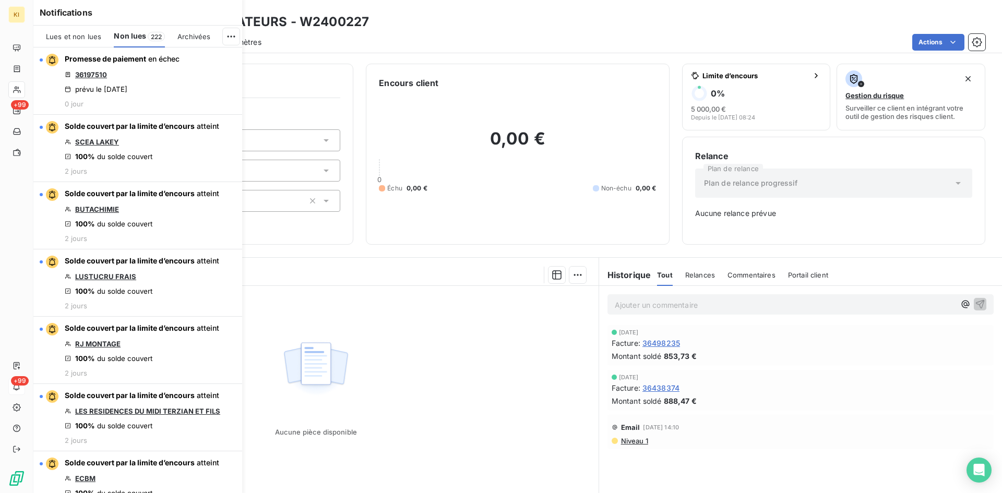
click at [78, 36] on span "Lues et non lues" at bounding box center [73, 36] width 55 height 8
click at [143, 36] on span "Non lues" at bounding box center [128, 36] width 30 height 10
click at [23, 110] on div "Notifications Lues et non lues Non lues 222 Archivées Promesse de paiement en é…" at bounding box center [127, 246] width 209 height 493
click at [14, 112] on icon at bounding box center [17, 111] width 8 height 8
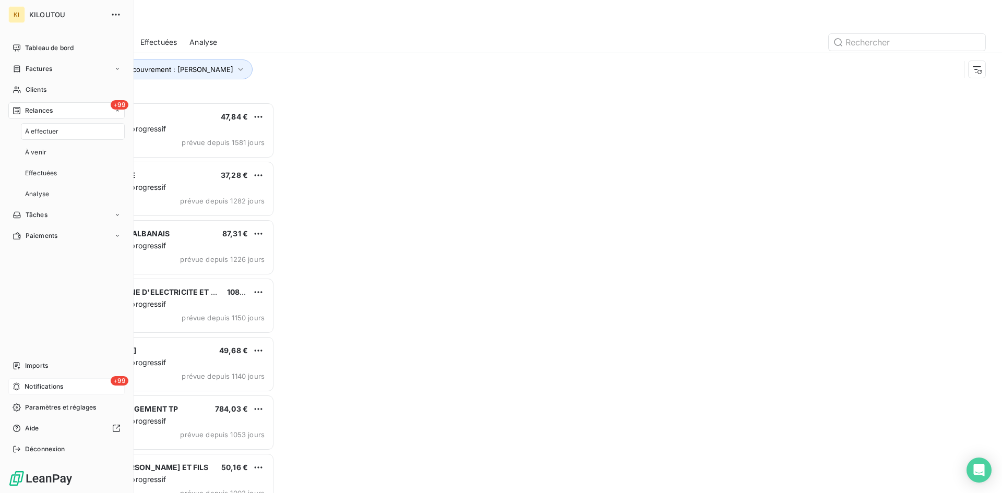
scroll to position [383, 217]
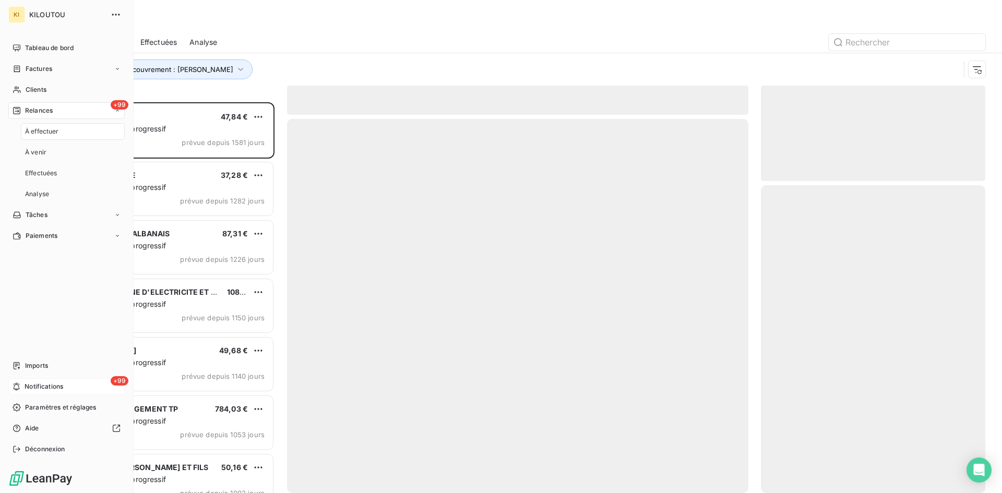
click at [53, 387] on span "Notifications" at bounding box center [44, 386] width 39 height 9
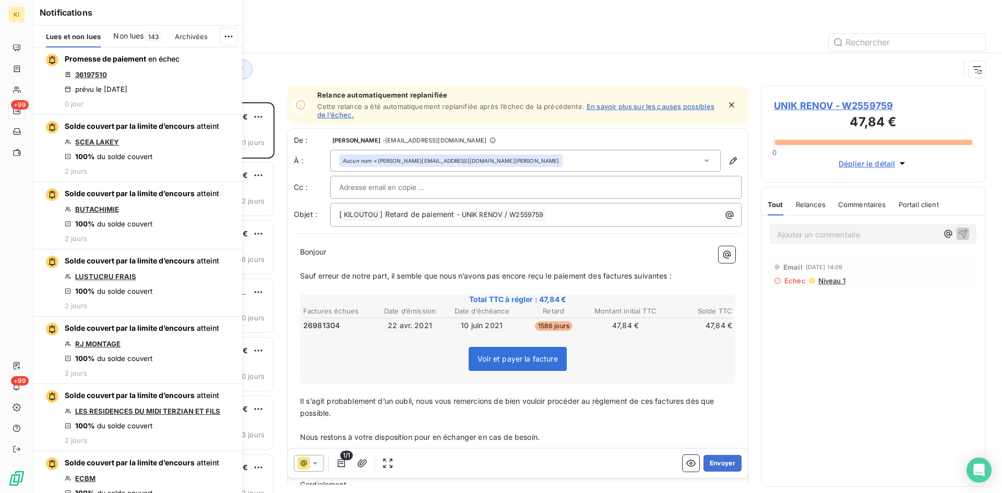
click at [137, 33] on span "Non lues" at bounding box center [128, 36] width 30 height 10
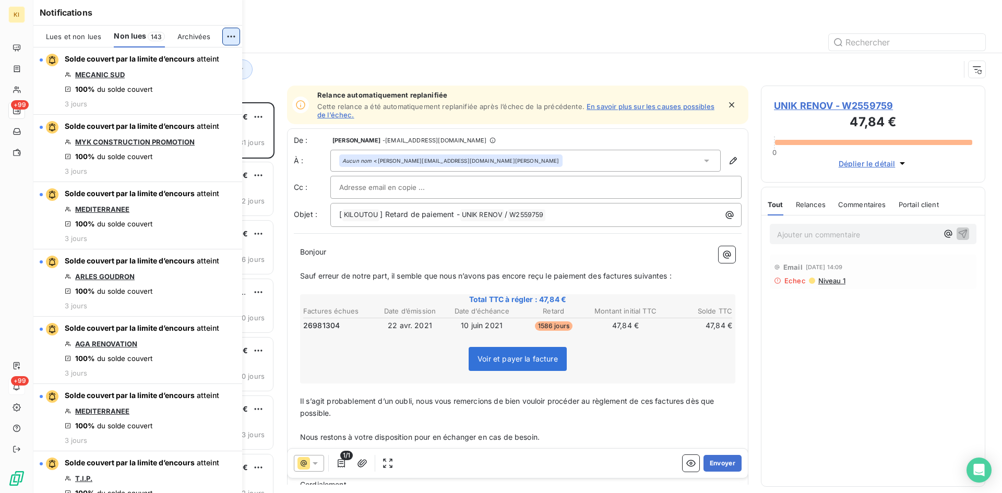
click at [227, 34] on html "KI +99 +99 Relances À effectuer À venir Effectuées Analyse Chargé de recouvreme…" at bounding box center [501, 246] width 1002 height 493
click at [175, 62] on div "Tout marquer comme lu" at bounding box center [158, 59] width 146 height 17
click at [79, 37] on span "Lues et non lues" at bounding box center [73, 36] width 55 height 8
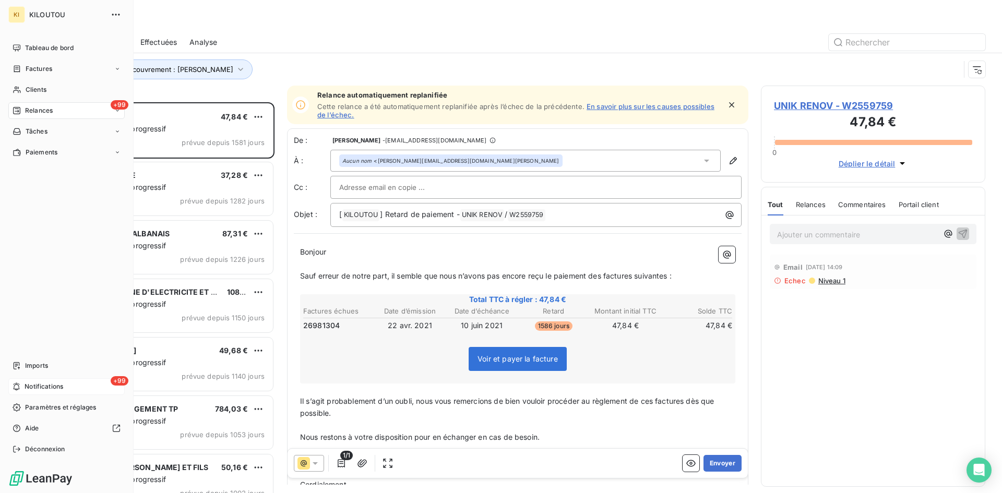
click at [21, 122] on nav "Tableau de bord Factures Clients +99 Relances Tâches Paiements" at bounding box center [66, 100] width 116 height 121
click at [45, 379] on div "+99 Notifications" at bounding box center [66, 387] width 116 height 17
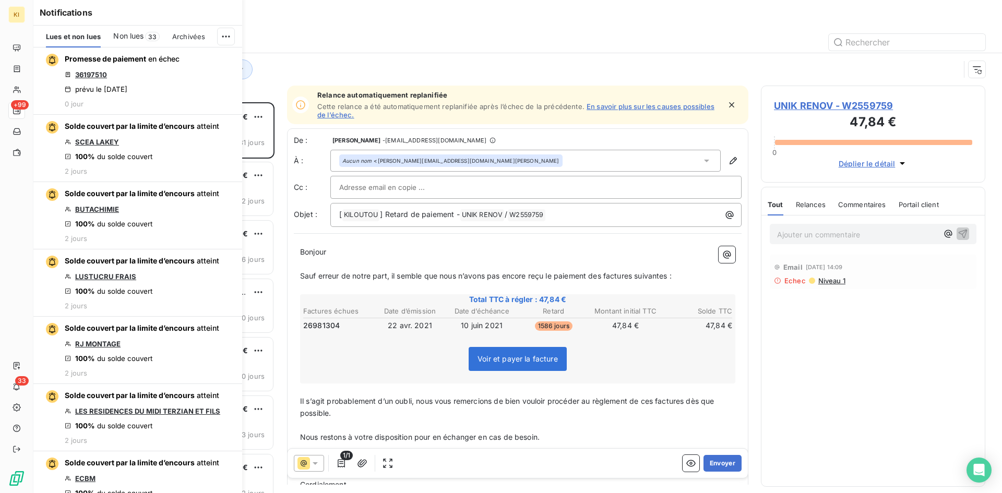
click at [146, 41] on div "Non lues 33" at bounding box center [136, 37] width 46 height 22
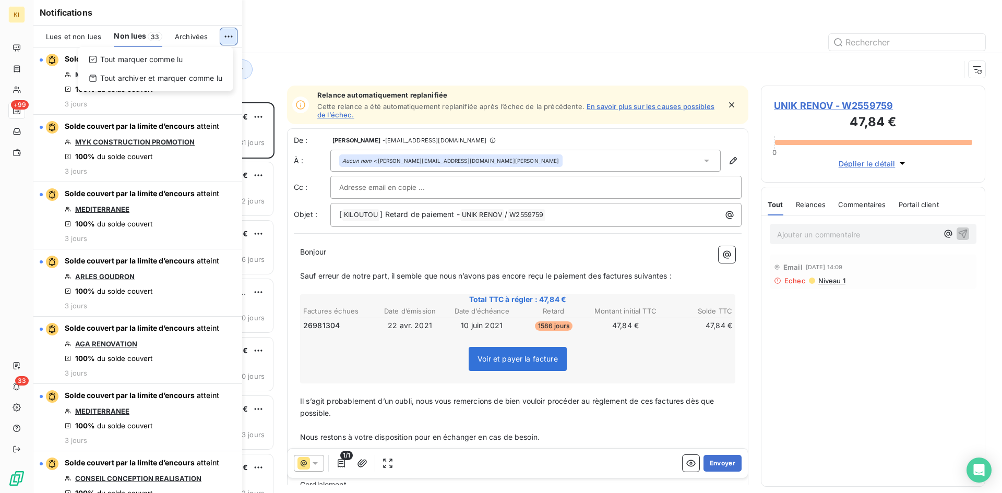
click at [226, 37] on html "KI +99 33 Relances À effectuer À venir Effectuées Analyse Chargé de recouvremen…" at bounding box center [501, 246] width 1002 height 493
click at [193, 62] on div "Tout marquer comme lu" at bounding box center [155, 59] width 146 height 17
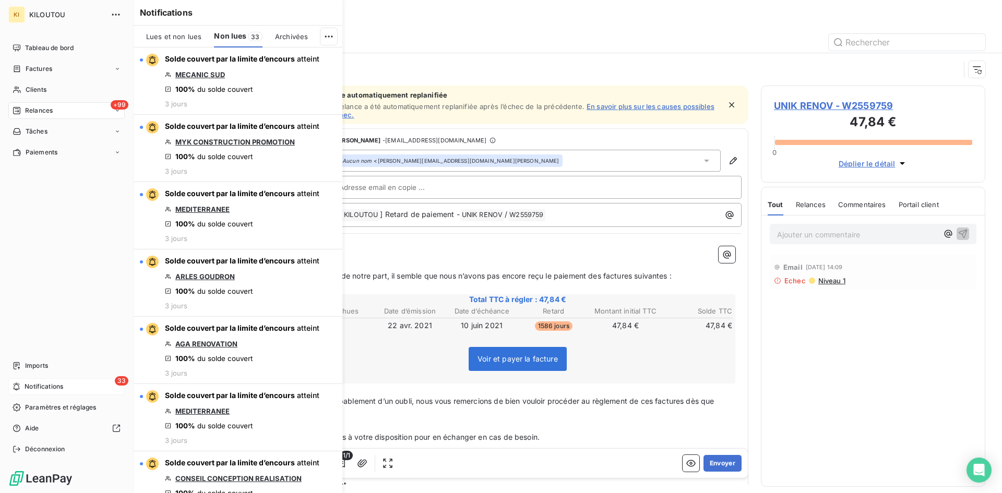
click at [46, 385] on span "Notifications" at bounding box center [44, 386] width 39 height 9
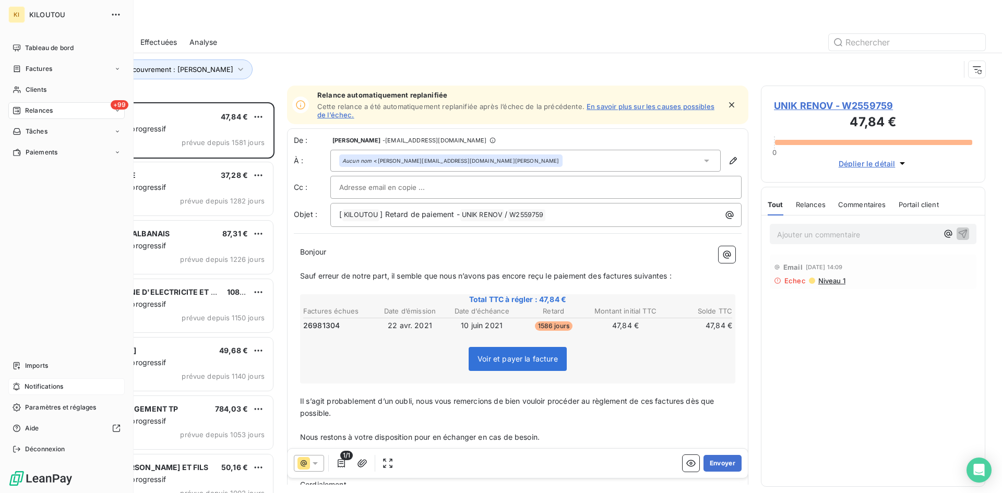
click at [50, 390] on span "Notifications" at bounding box center [44, 386] width 39 height 9
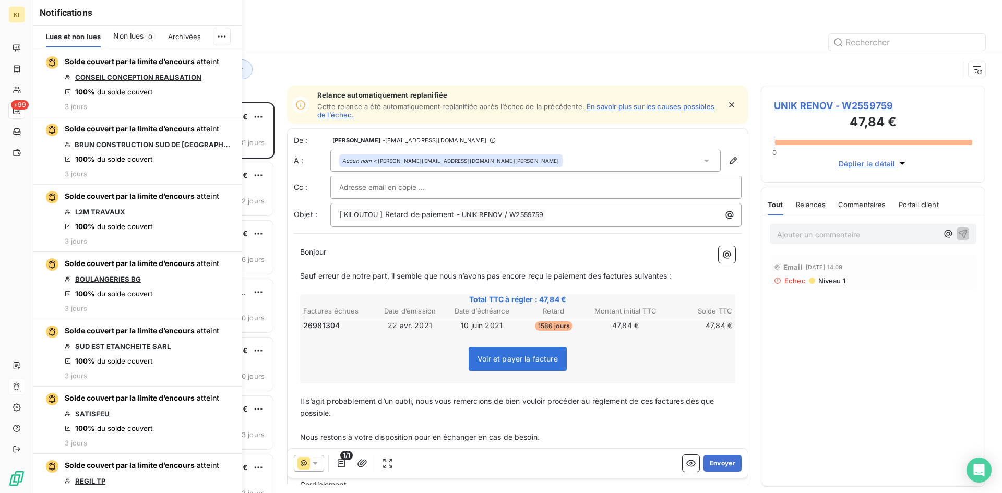
scroll to position [0, 0]
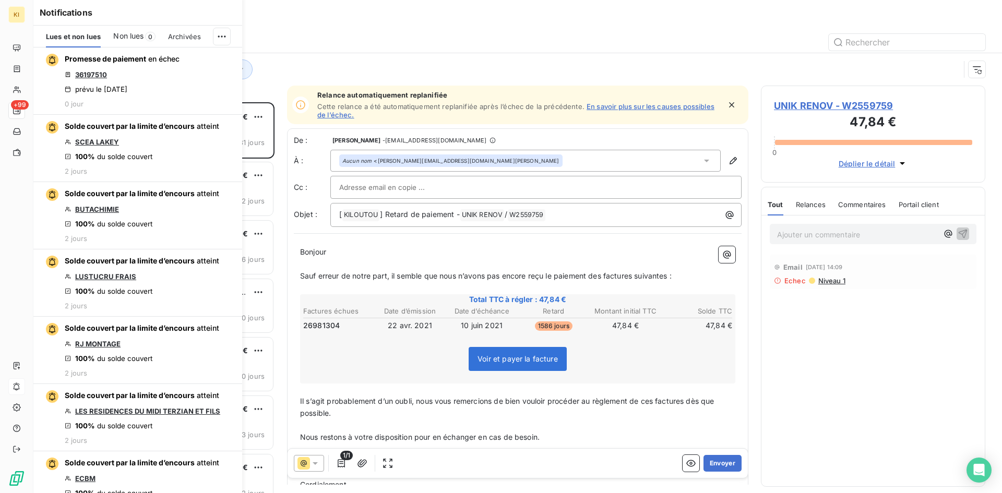
click at [148, 34] on span "0" at bounding box center [150, 36] width 10 height 9
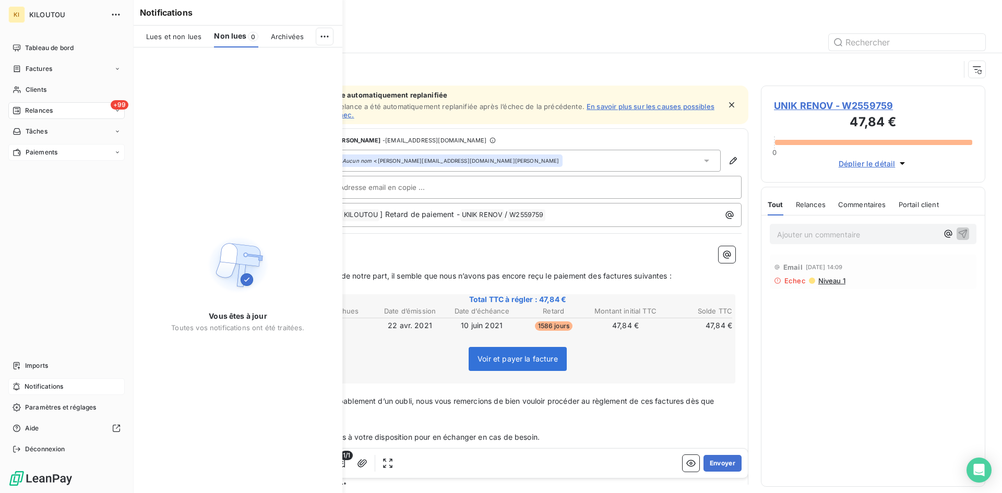
click at [60, 149] on div "Paiements" at bounding box center [66, 152] width 116 height 17
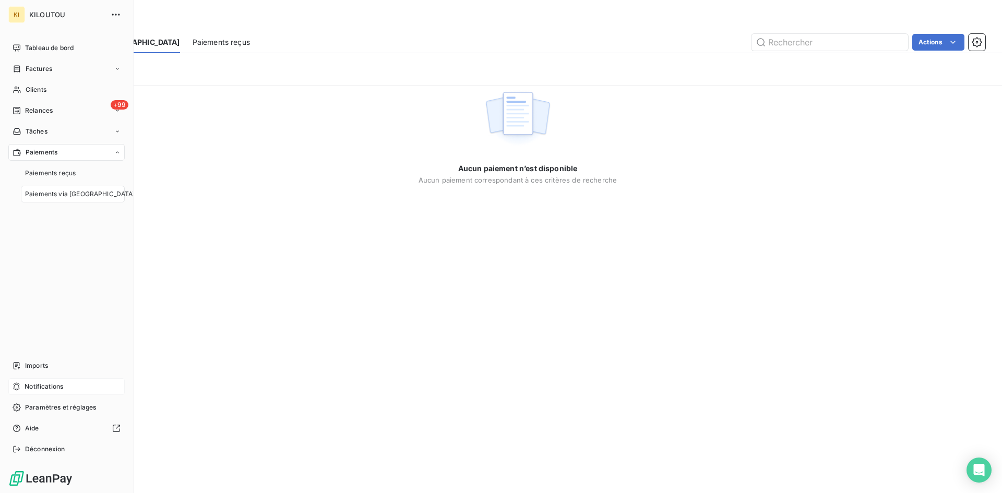
click at [75, 197] on span "Paiements via [GEOGRAPHIC_DATA]" at bounding box center [80, 194] width 110 height 9
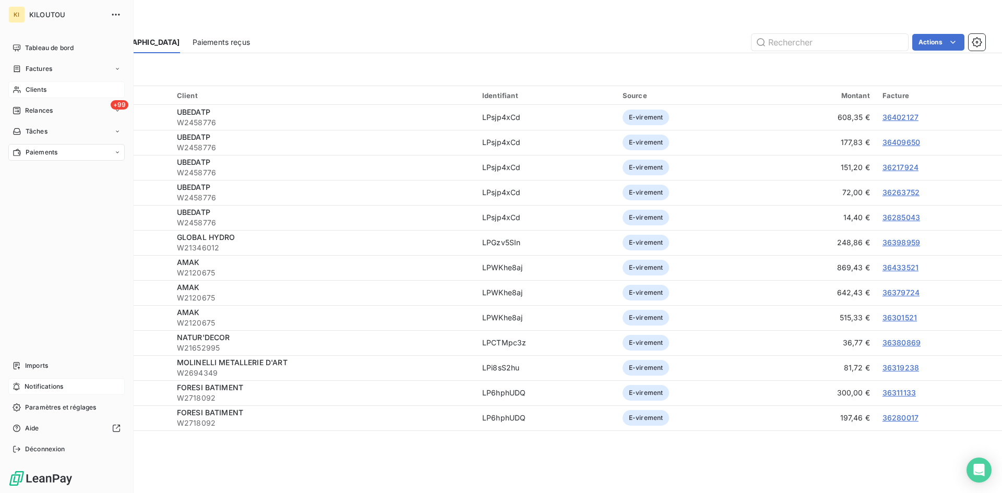
click at [26, 88] on span "Clients" at bounding box center [36, 89] width 21 height 9
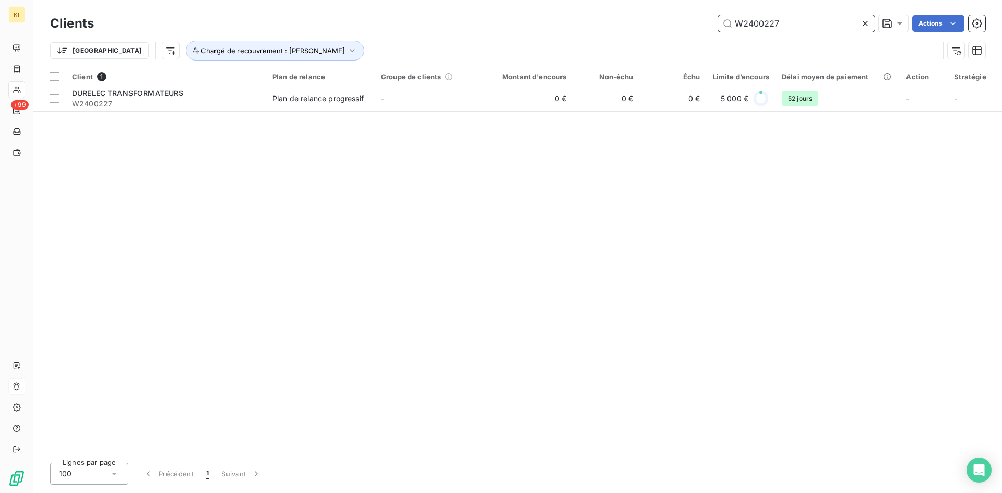
drag, startPoint x: 793, startPoint y: 22, endPoint x: 705, endPoint y: 23, distance: 87.7
click at [705, 23] on div "W2400227 Actions" at bounding box center [546, 23] width 879 height 17
paste input "56921"
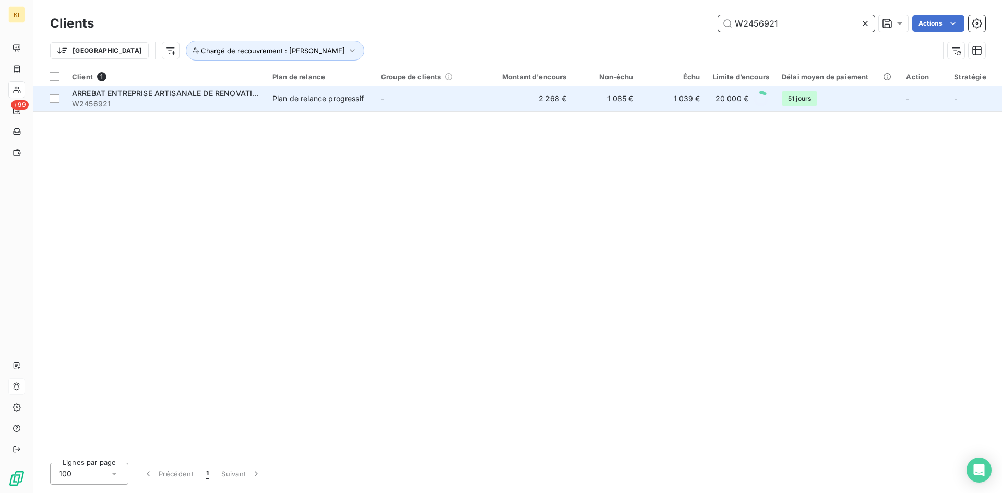
type input "W2456921"
click at [495, 99] on td "2 268 €" at bounding box center [528, 98] width 90 height 25
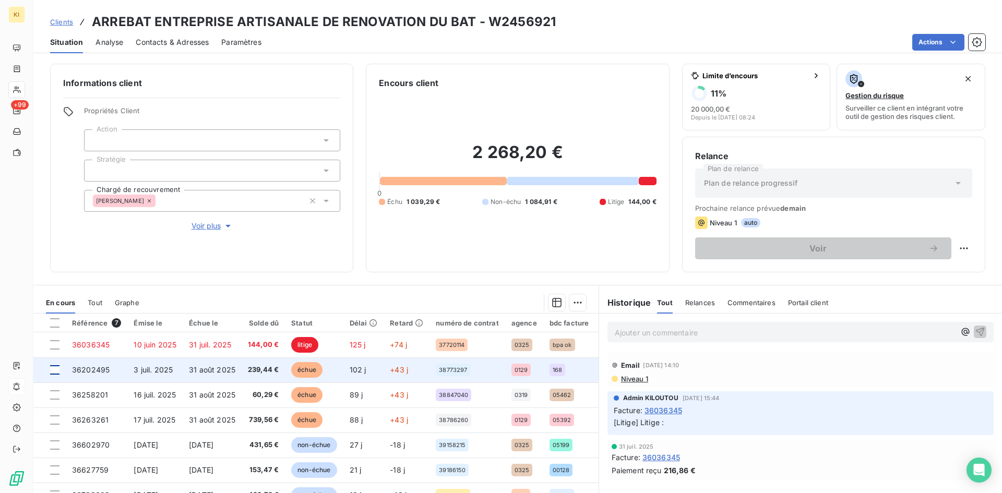
click at [55, 370] on div at bounding box center [54, 369] width 9 height 9
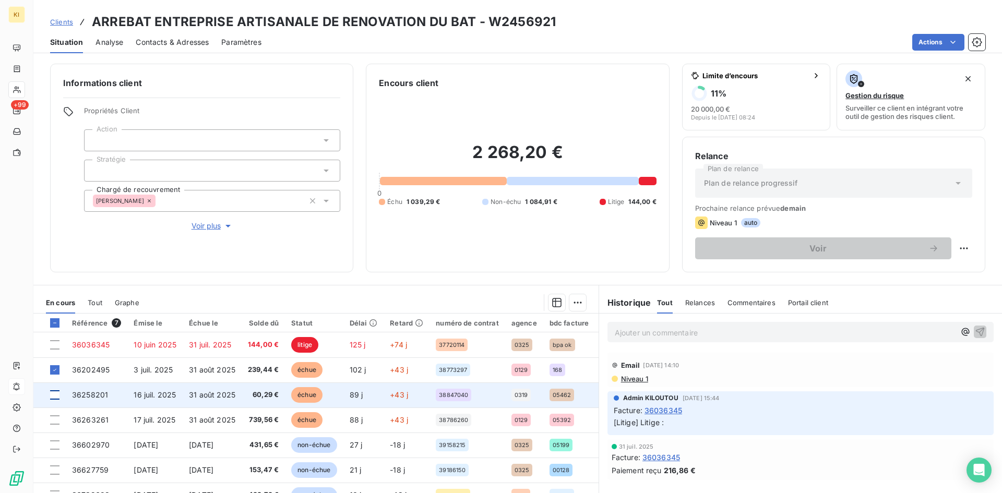
click at [57, 396] on div at bounding box center [54, 395] width 9 height 9
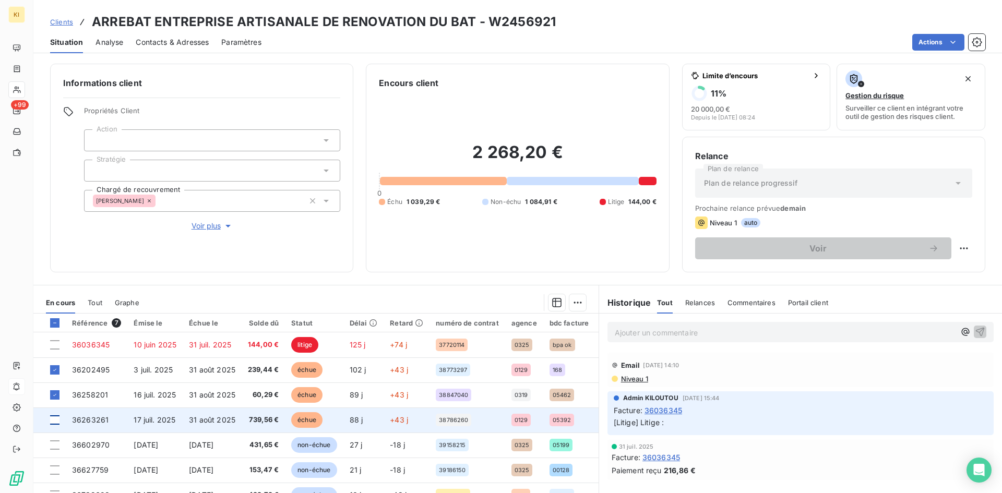
click at [56, 420] on div at bounding box center [54, 420] width 9 height 9
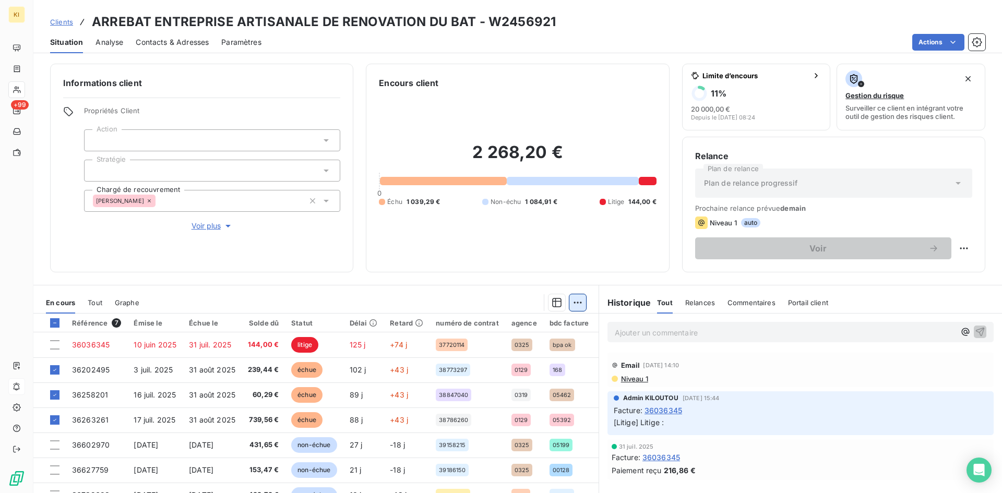
click at [574, 305] on html "KI +99 Clients ARREBAT ENTREPRISE ARTISANALE DE RENOVATION DU BAT - W2456921 Si…" at bounding box center [501, 246] width 1002 height 493
click at [503, 347] on div "Ajouter une promesse de paiement (3 factures)" at bounding box center [482, 344] width 190 height 17
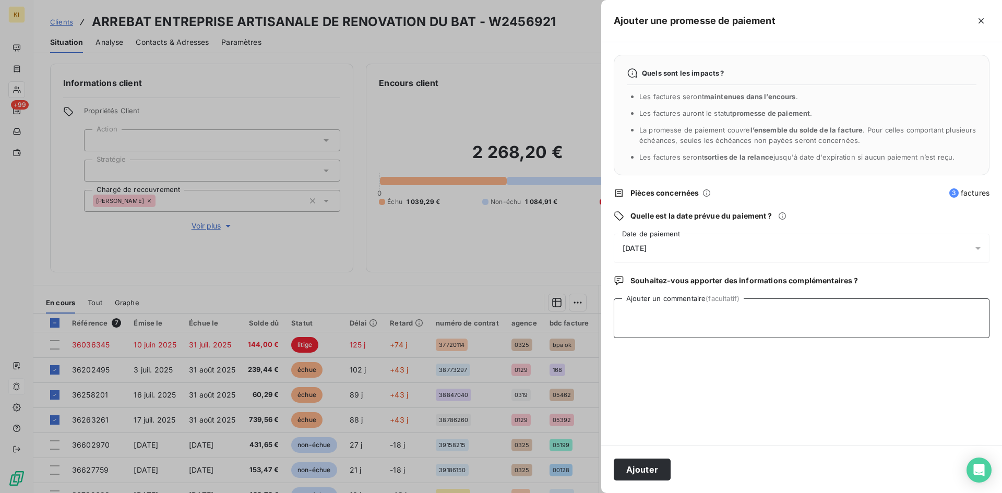
click at [678, 321] on textarea "Ajouter un commentaire (facultatif)" at bounding box center [802, 319] width 376 height 40
paste textarea "envoi détail G05597801592 encaiss"
click at [665, 316] on textarea "envoi détail G05597801592 encaiss" at bounding box center [802, 319] width 376 height 40
paste textarea "1273.39"
click at [751, 318] on textarea "envoi détail 1273.39€ (G05597801592 encaiss" at bounding box center [802, 319] width 376 height 40
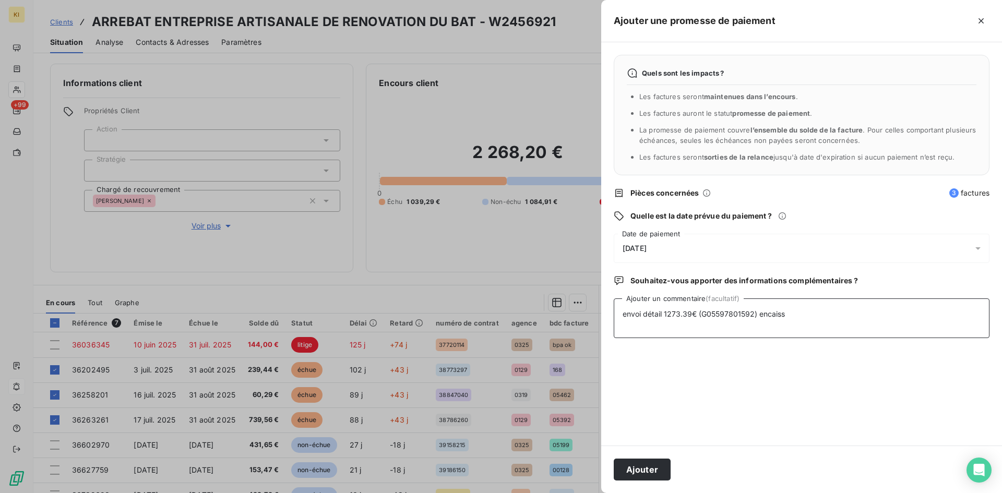
type textarea "envoi détail 1273.39€ (G05597801592) encaiss"
click at [669, 246] on div "[DATE]" at bounding box center [802, 248] width 376 height 29
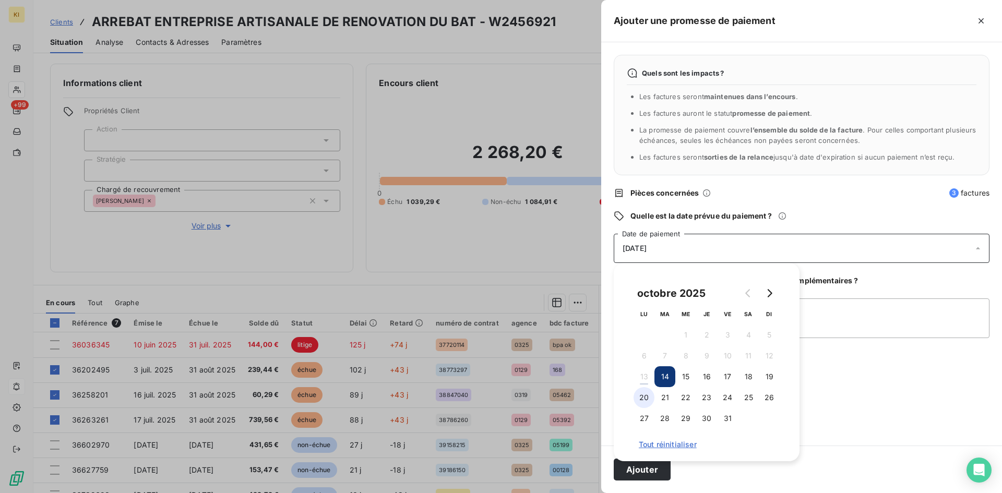
click at [644, 400] on button "20" at bounding box center [644, 397] width 21 height 21
click at [652, 476] on button "Ajouter" at bounding box center [642, 470] width 57 height 22
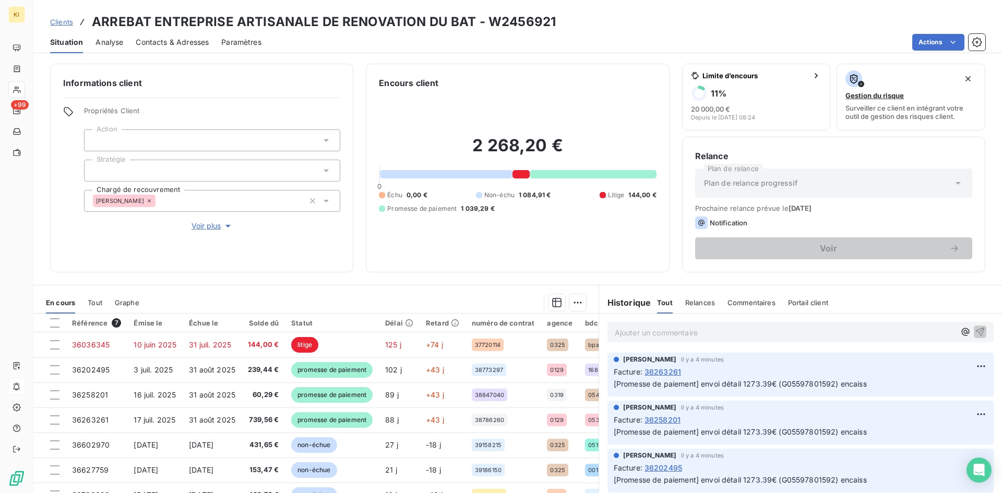
click at [67, 22] on span "Clients" at bounding box center [61, 22] width 23 height 8
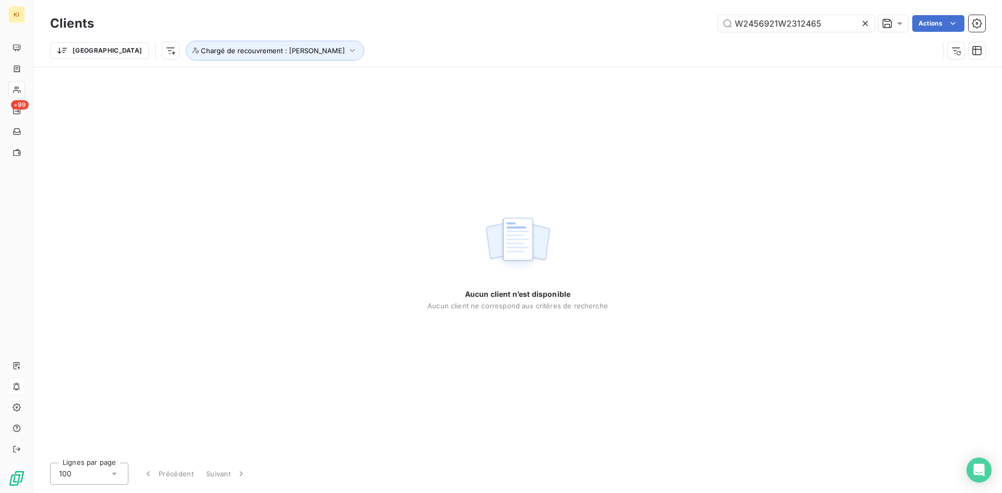
type input "W2456921W2312465"
click at [867, 23] on icon at bounding box center [865, 23] width 10 height 10
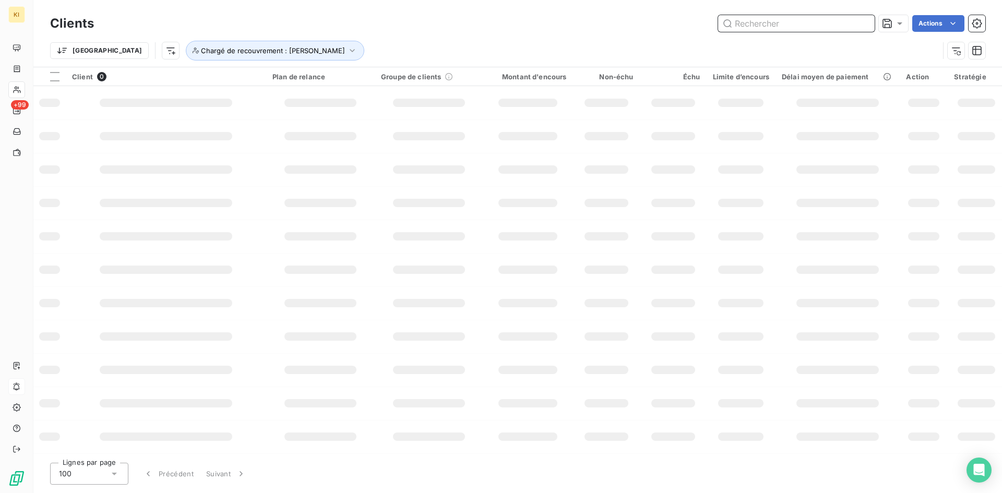
click at [798, 26] on input "text" at bounding box center [796, 23] width 157 height 17
paste input "W2312465"
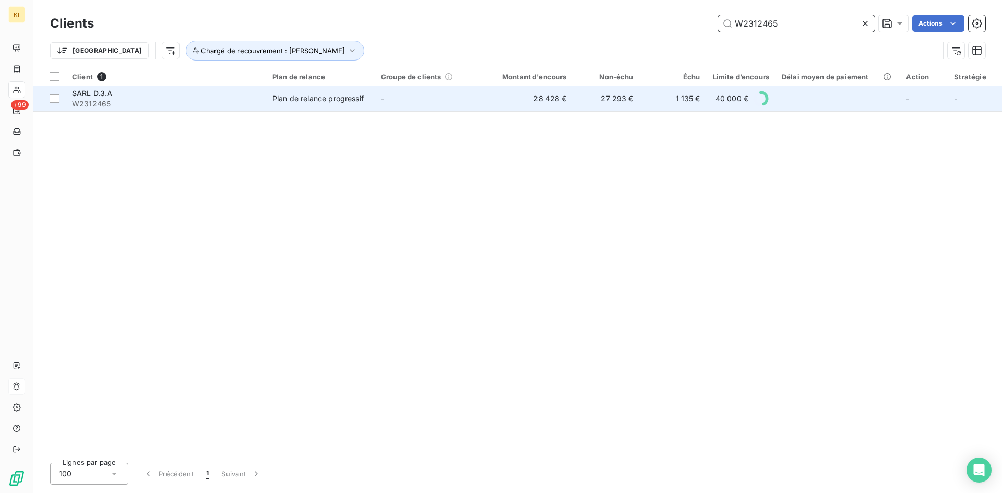
type input "W2312465"
click at [268, 104] on tr "SARL D.3.A W2312465 Plan de relance progressif - 28 428 € 27 293 € 1 135 € 40 0…" at bounding box center [600, 98] width 1134 height 25
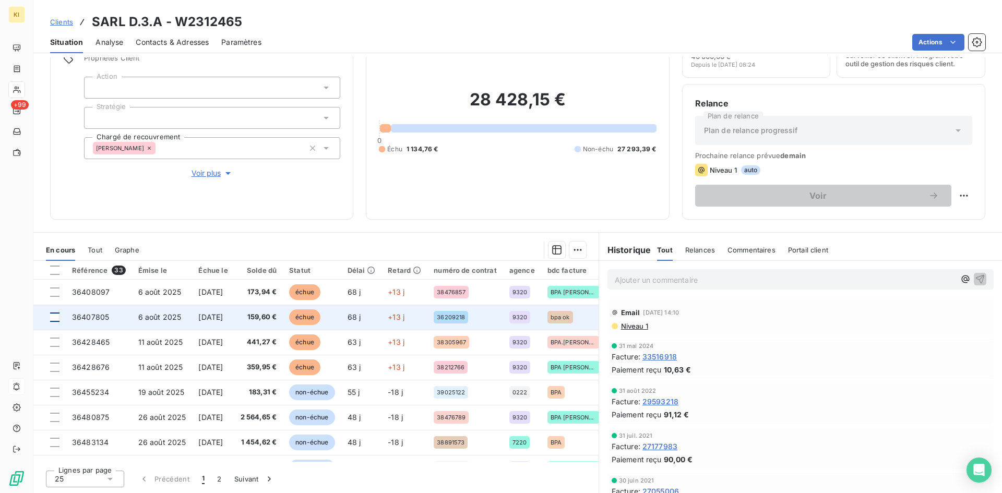
click at [54, 319] on div at bounding box center [54, 317] width 9 height 9
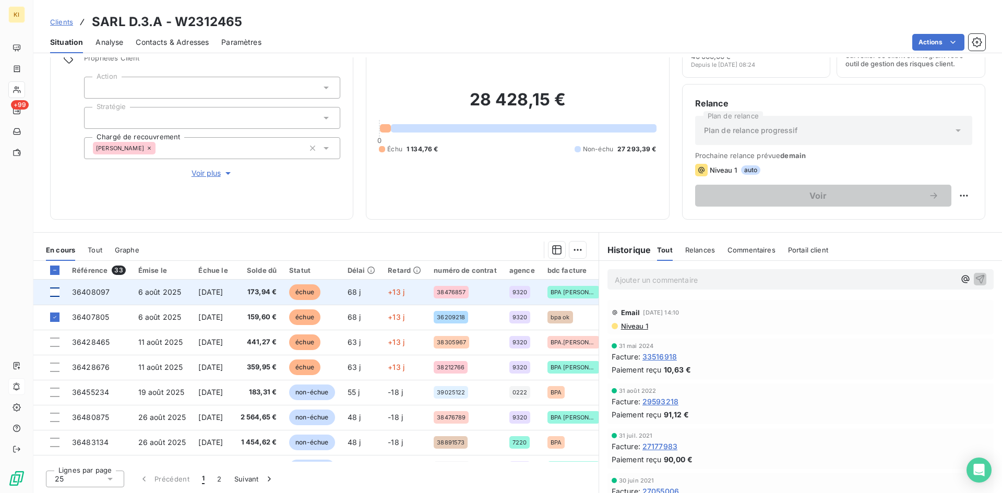
click at [54, 295] on div at bounding box center [54, 292] width 9 height 9
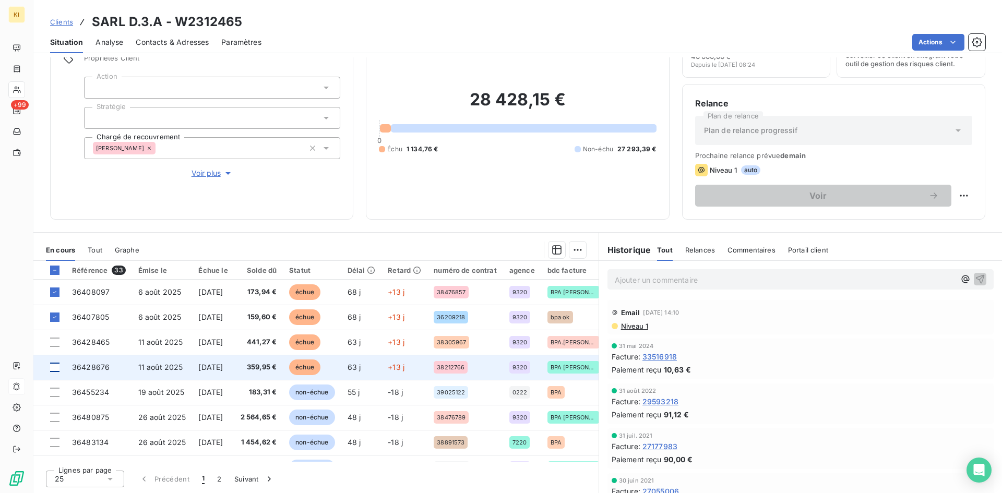
click at [55, 368] on div at bounding box center [54, 367] width 9 height 9
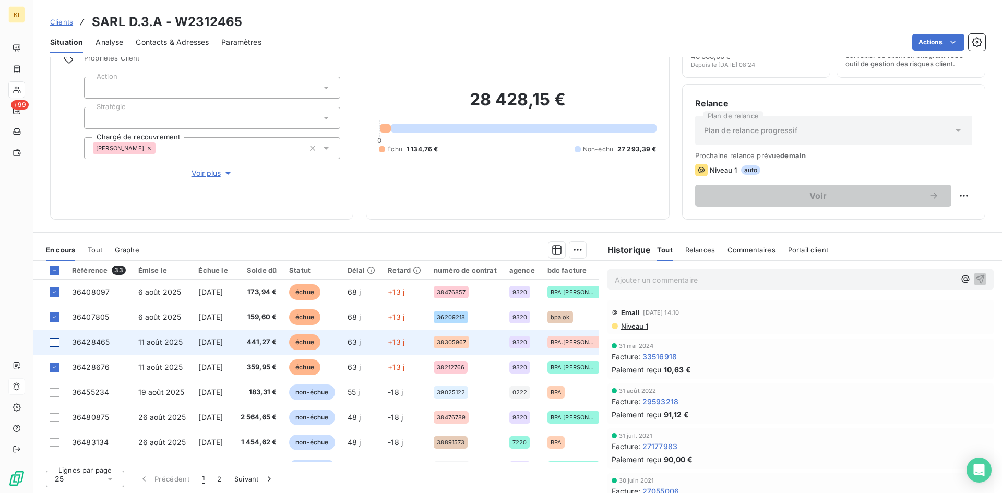
click at [55, 344] on div at bounding box center [54, 342] width 9 height 9
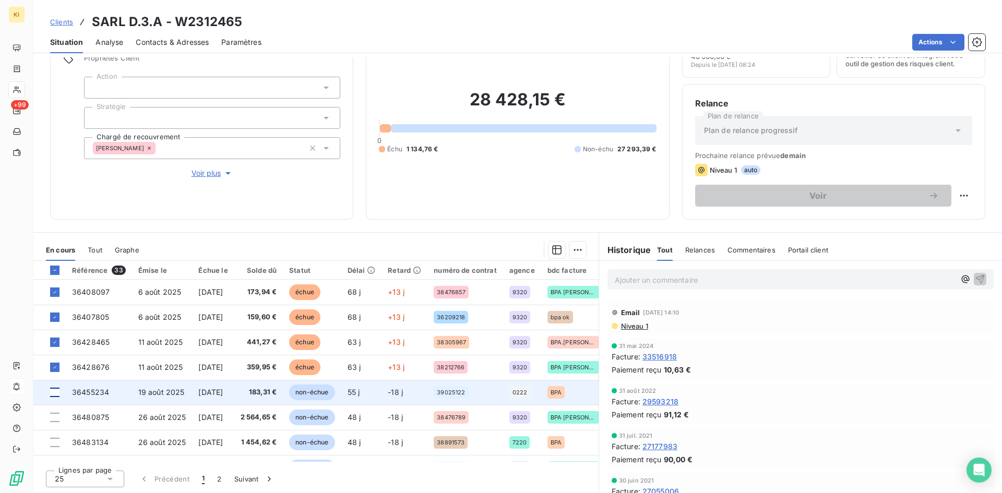
click at [57, 394] on div at bounding box center [54, 392] width 9 height 9
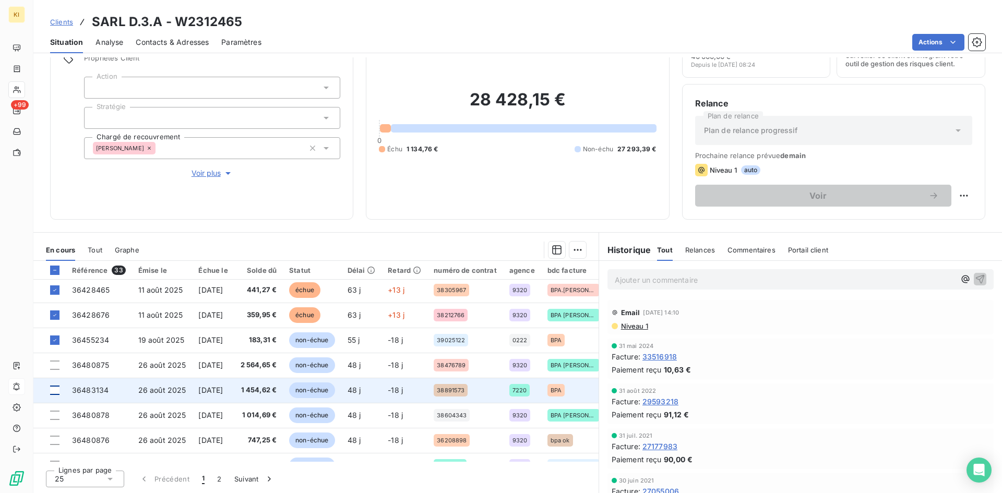
click at [55, 393] on div at bounding box center [54, 390] width 9 height 9
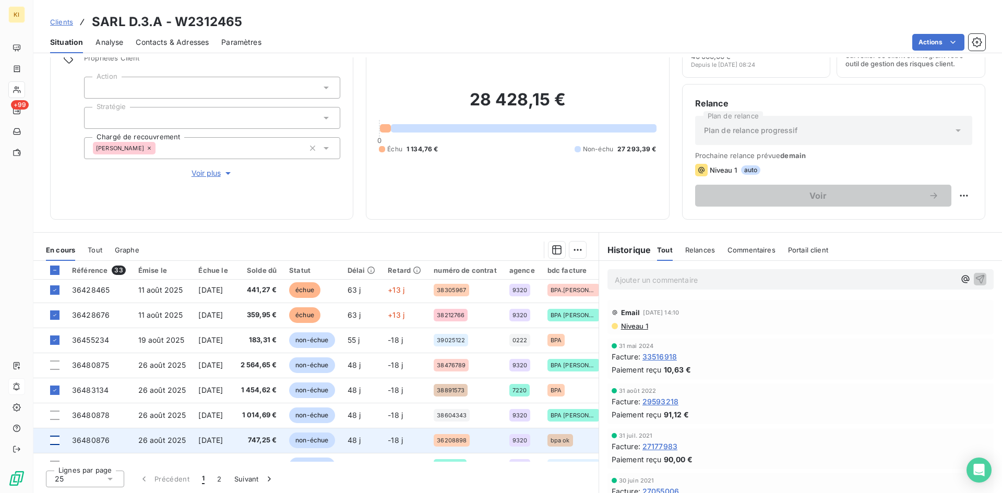
click at [57, 441] on div at bounding box center [54, 440] width 9 height 9
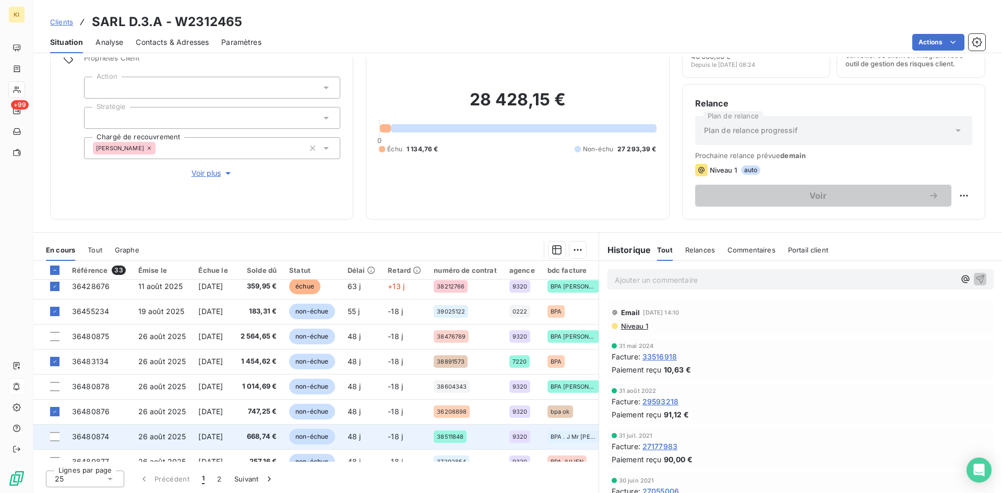
scroll to position [104, 0]
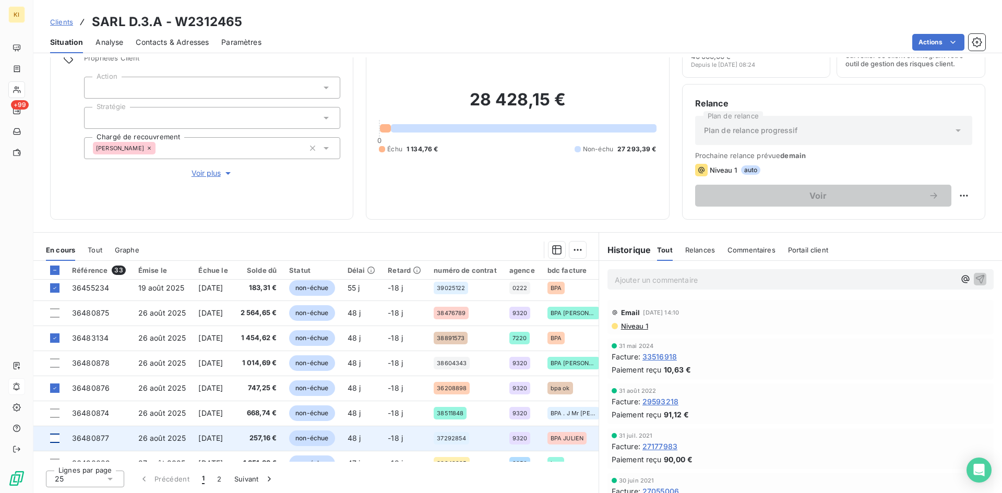
click at [55, 440] on div at bounding box center [54, 438] width 9 height 9
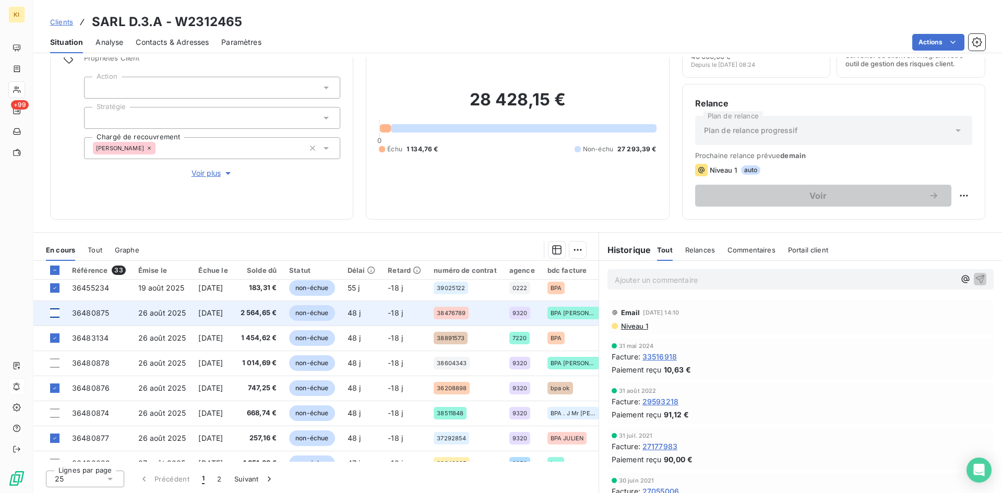
click at [56, 315] on div at bounding box center [54, 313] width 9 height 9
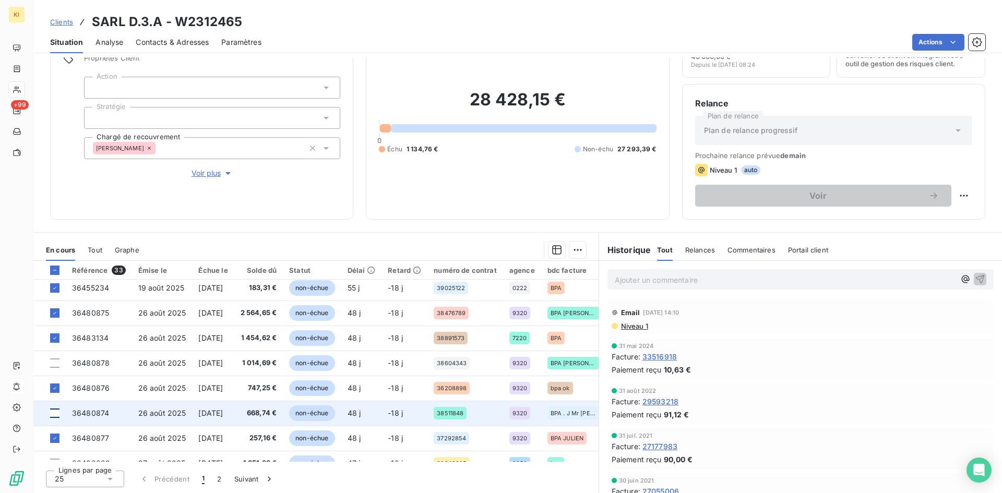
click at [56, 415] on div at bounding box center [54, 413] width 9 height 9
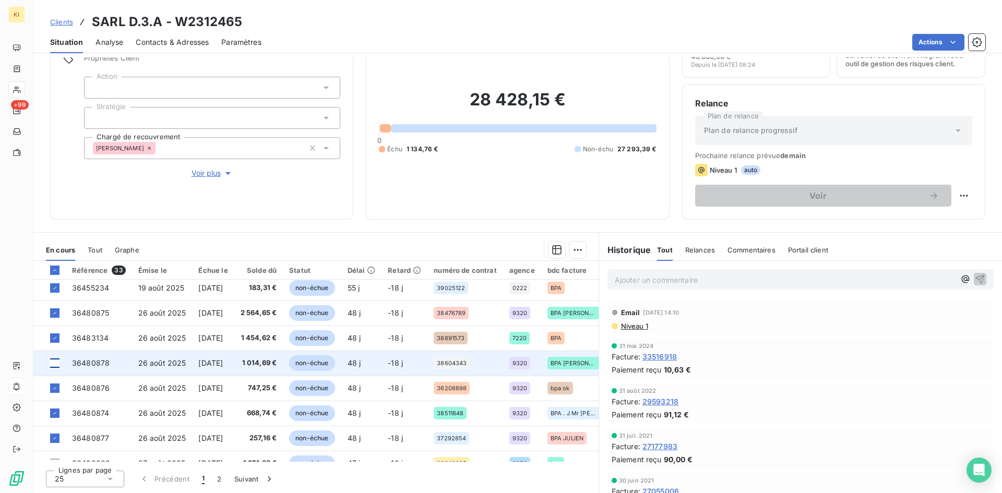
click at [56, 364] on div at bounding box center [54, 363] width 9 height 9
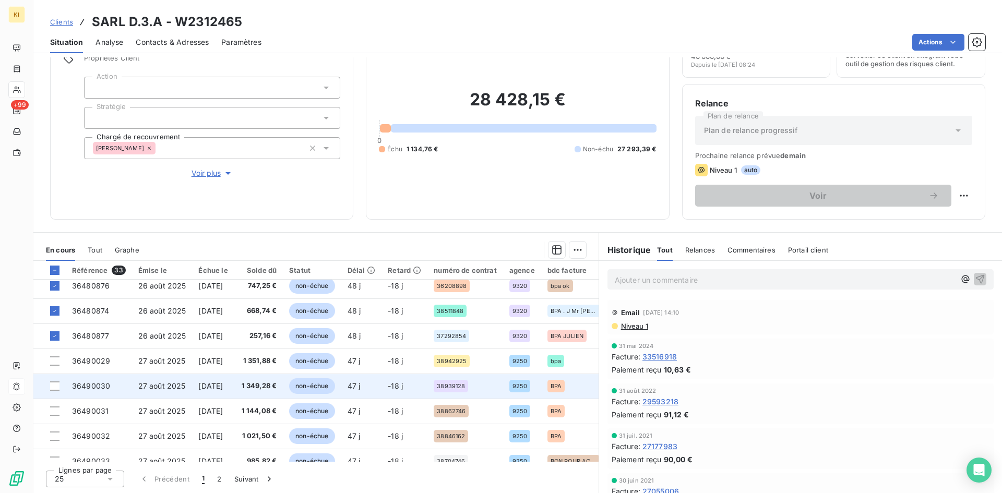
scroll to position [209, 0]
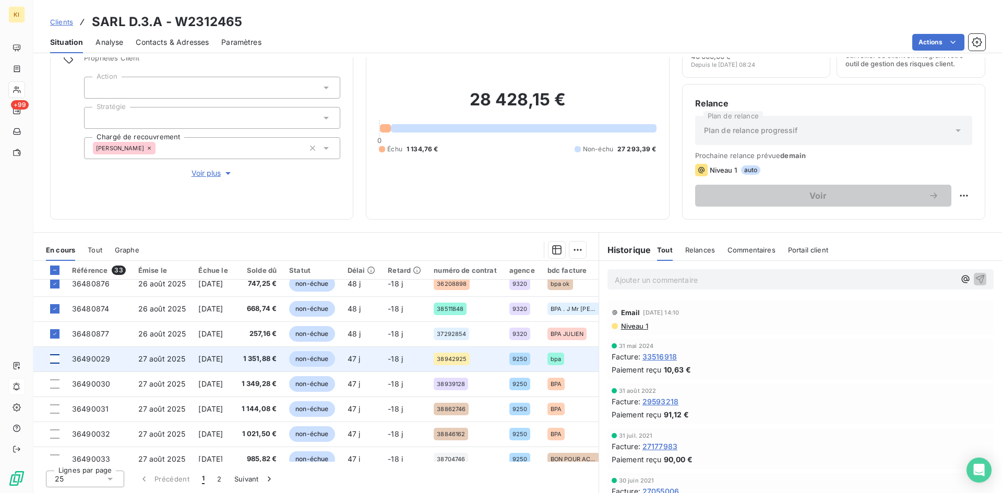
click at [55, 362] on div at bounding box center [54, 359] width 9 height 9
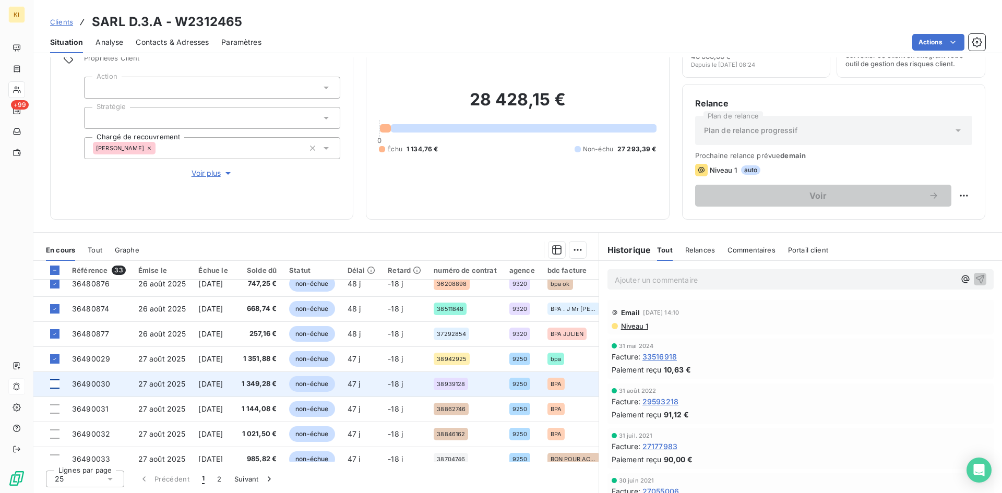
click at [55, 386] on div at bounding box center [54, 384] width 9 height 9
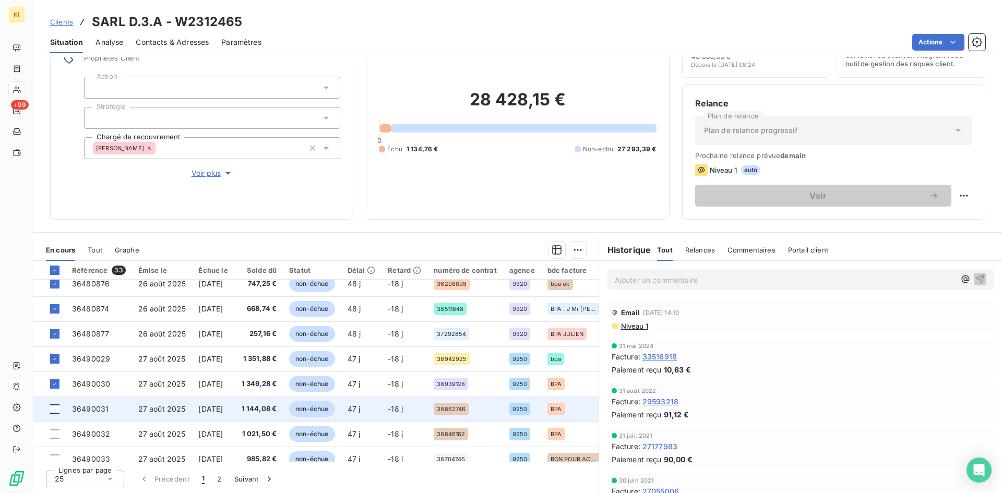
click at [57, 411] on div at bounding box center [54, 409] width 9 height 9
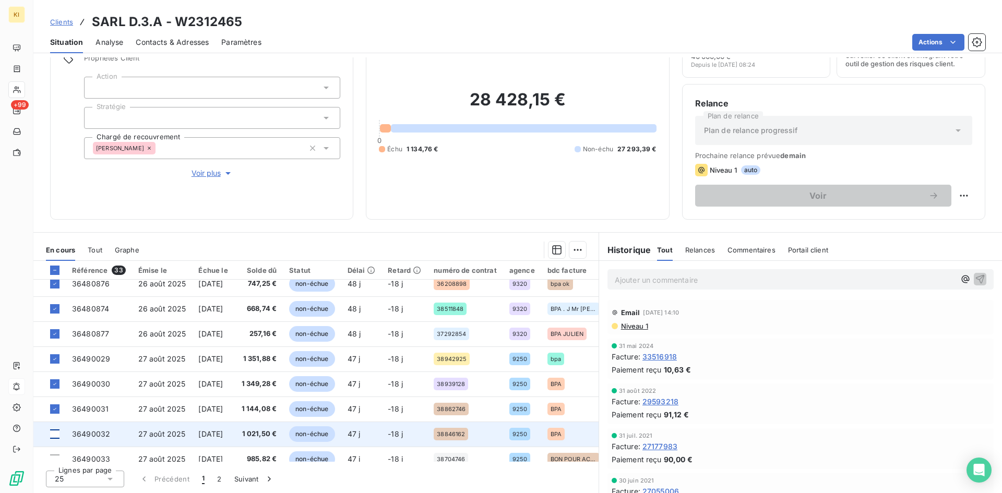
click at [56, 435] on div at bounding box center [54, 434] width 9 height 9
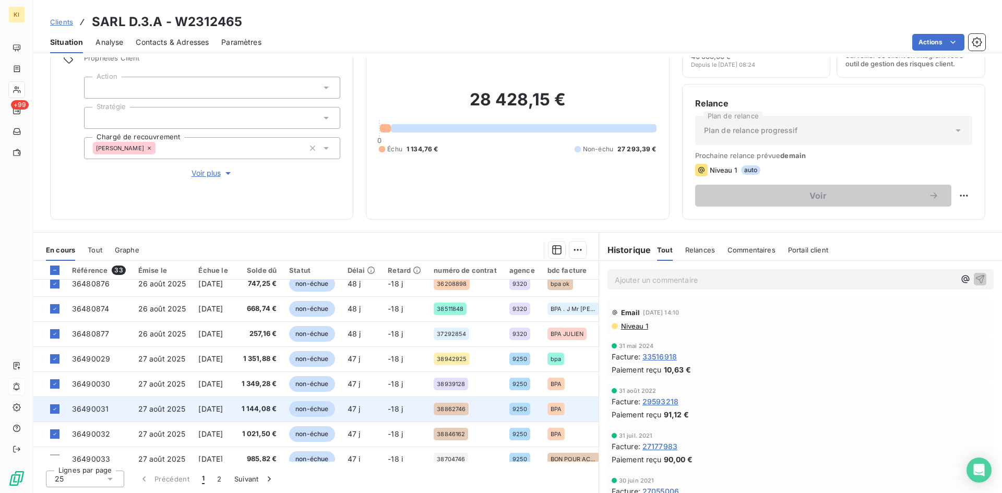
scroll to position [261, 0]
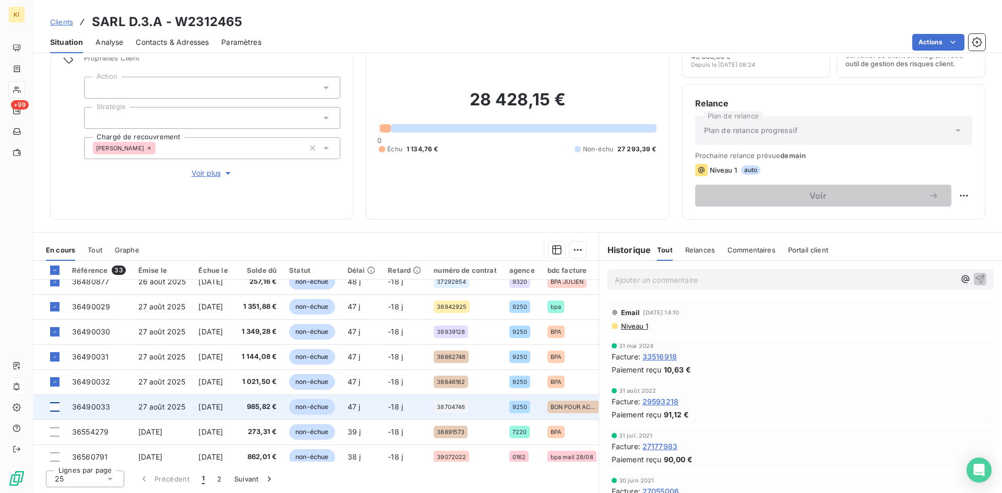
click at [54, 409] on div at bounding box center [54, 407] width 9 height 9
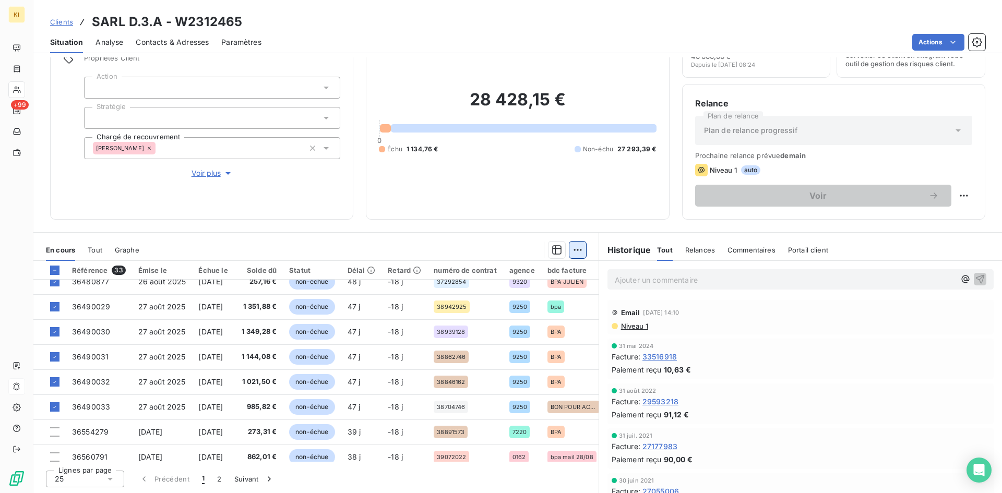
click at [573, 250] on html "KI +99 Clients SARL D.3.A - W2312465 Situation Analyse Contacts & Adresses Para…" at bounding box center [501, 246] width 1002 height 493
click at [492, 292] on div "Ajouter une promesse de paiement (16 factures)" at bounding box center [480, 292] width 193 height 17
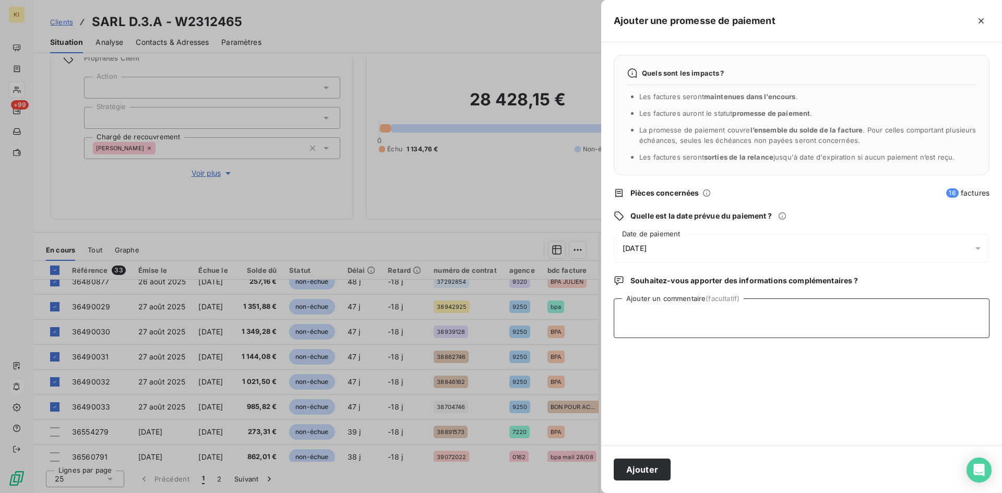
click at [664, 321] on textarea "Ajouter un commentaire (facultatif)" at bounding box center [802, 319] width 376 height 40
type textarea "reçu LCR"
click at [622, 244] on div "[DATE]" at bounding box center [802, 248] width 376 height 29
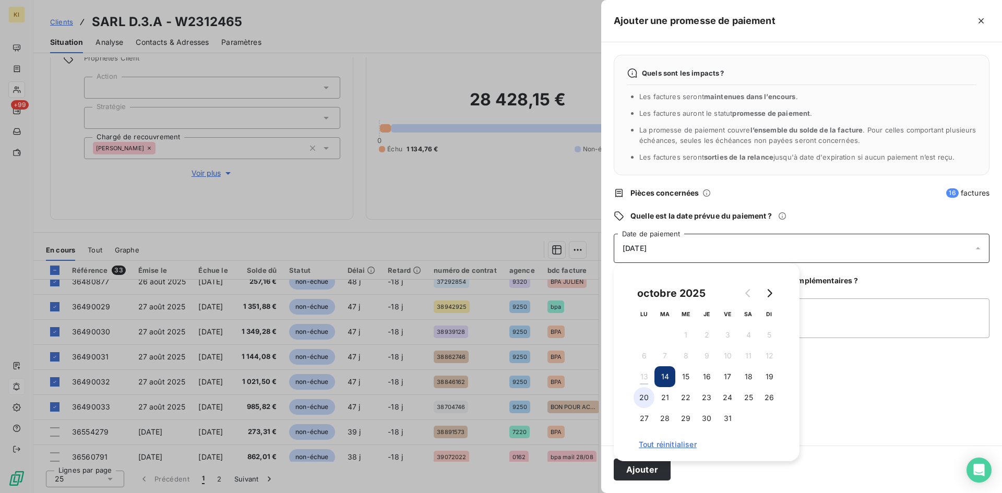
click at [637, 402] on button "20" at bounding box center [644, 397] width 21 height 21
click at [645, 470] on button "Ajouter" at bounding box center [642, 470] width 57 height 22
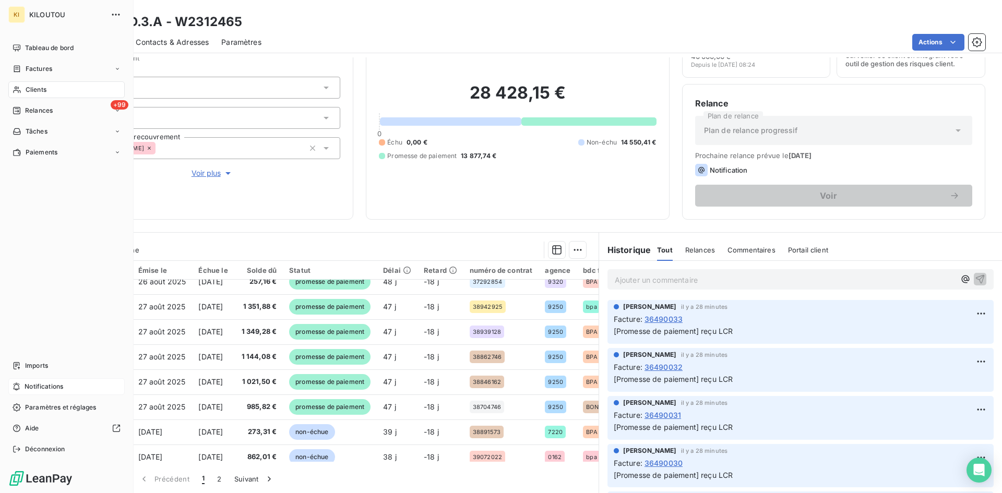
click at [32, 97] on div "Clients" at bounding box center [66, 89] width 116 height 17
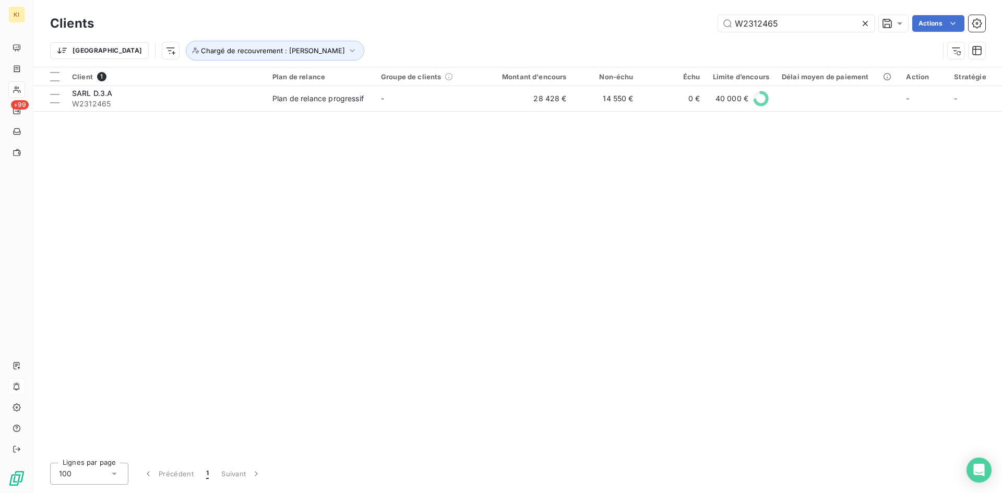
click at [862, 28] on icon at bounding box center [865, 23] width 10 height 10
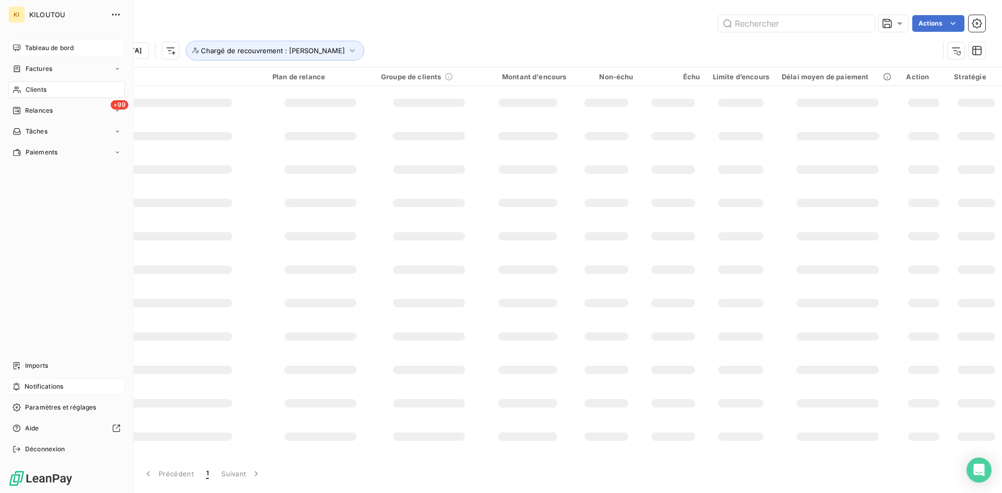
click at [9, 47] on div "Tableau de bord" at bounding box center [66, 48] width 116 height 17
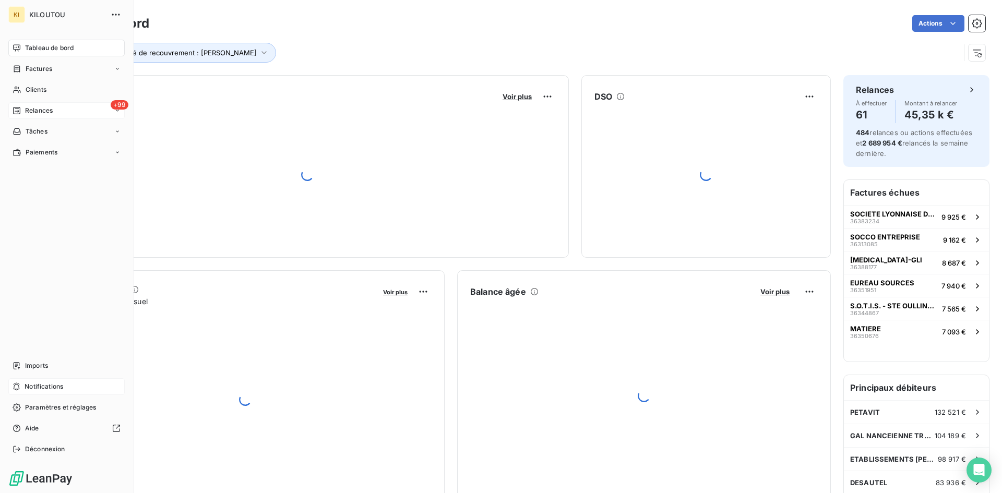
click at [31, 113] on span "Relances" at bounding box center [39, 110] width 28 height 9
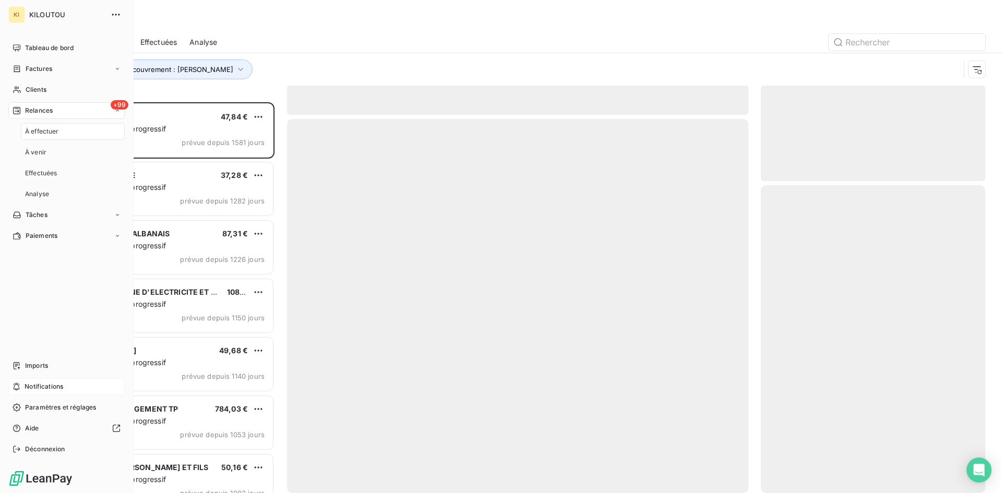
scroll to position [383, 217]
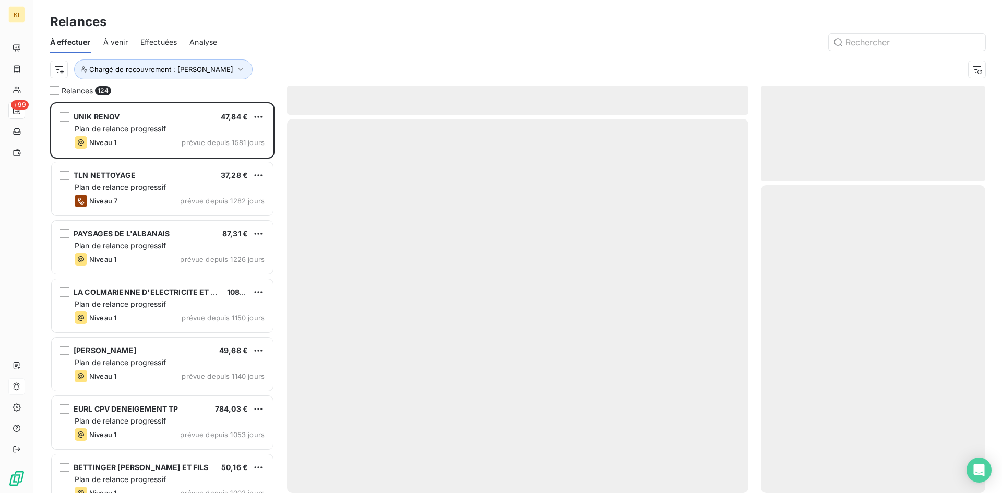
click at [162, 39] on span "Effectuées" at bounding box center [158, 42] width 37 height 10
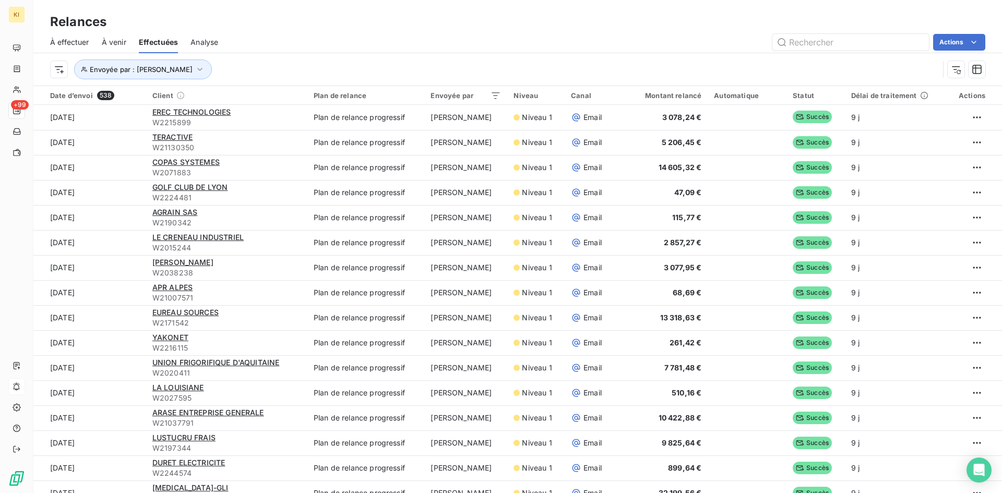
click at [80, 41] on span "À effectuer" at bounding box center [69, 42] width 39 height 10
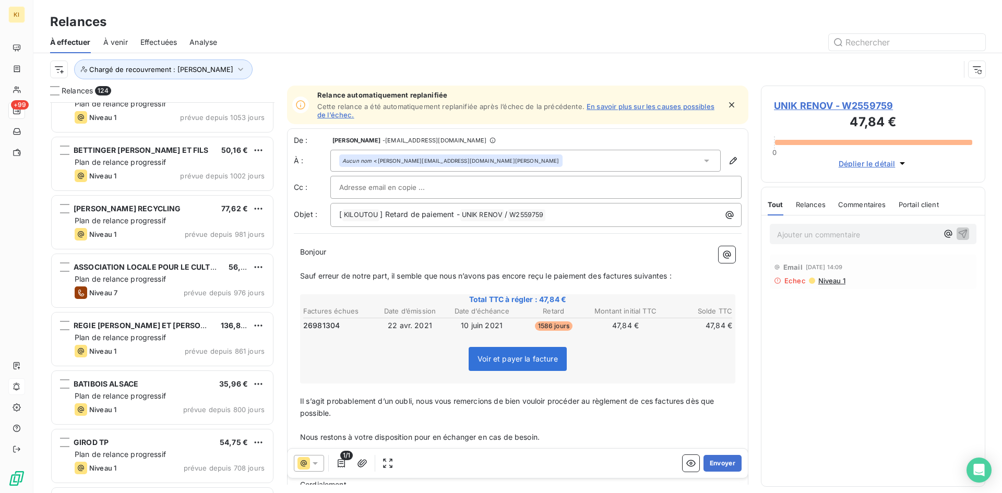
scroll to position [418, 0]
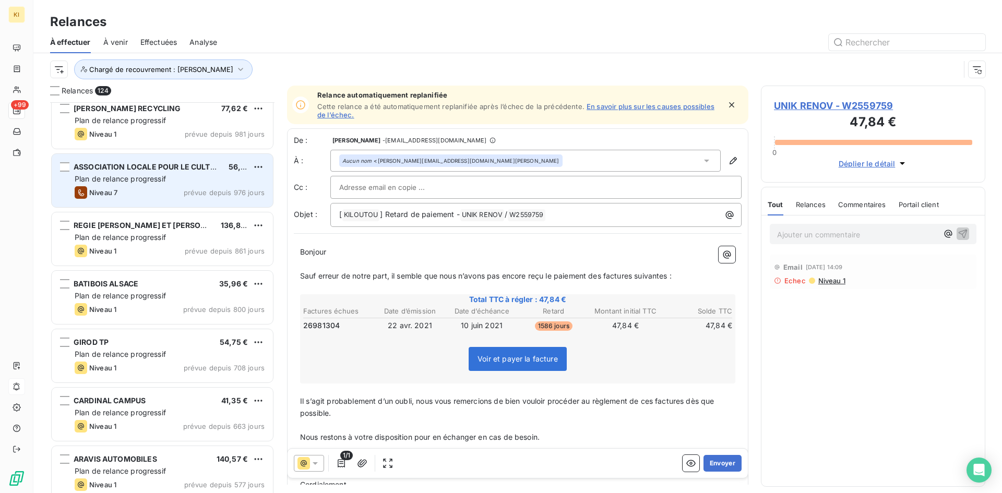
click at [151, 184] on div "ASSOCIATION LOCALE POUR LE CULTE DES TEMOINS DE JE 56,06 € Plan de relance prog…" at bounding box center [162, 180] width 221 height 53
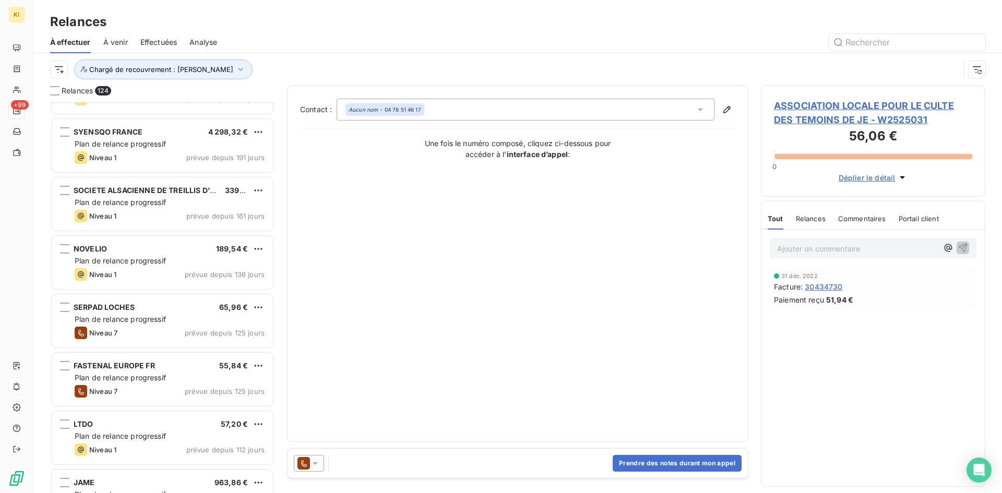
scroll to position [1358, 0]
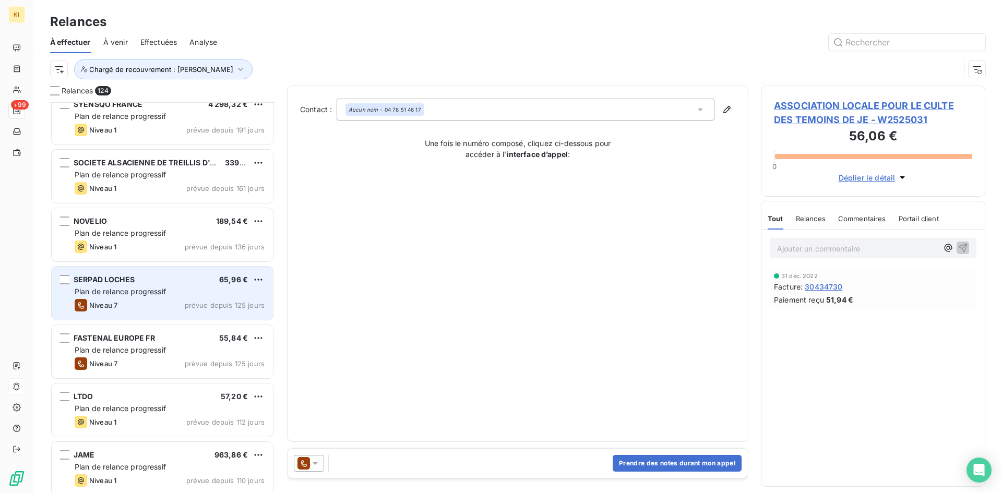
click at [118, 298] on div "SERPAD LOCHES 65,96 € Plan de relance progressif Niveau 7 prévue depuis 125 jou…" at bounding box center [162, 293] width 221 height 53
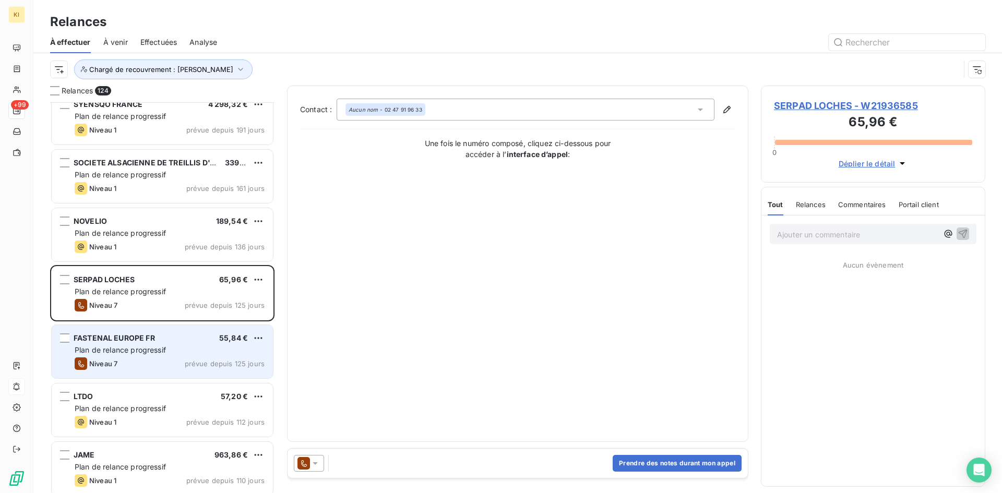
click at [116, 336] on span "FASTENAL EUROPE FR" at bounding box center [114, 338] width 81 height 9
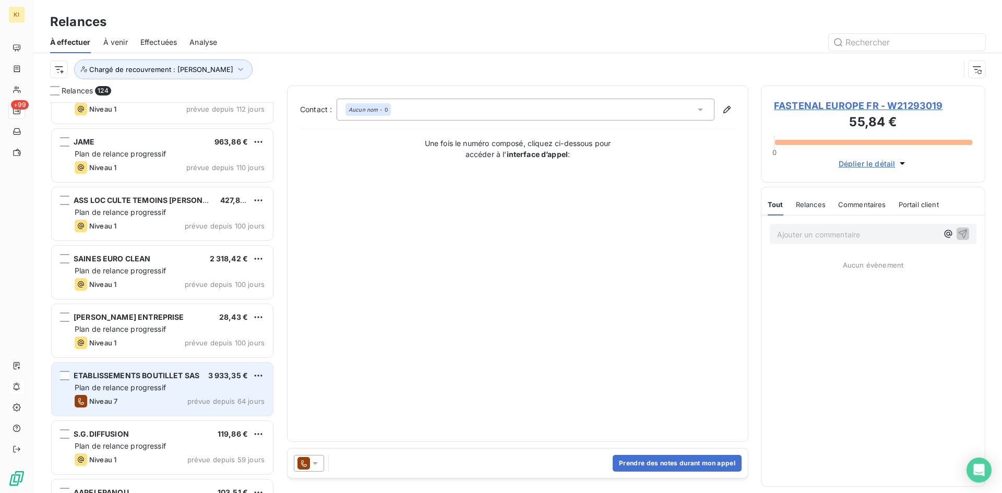
scroll to position [1724, 0]
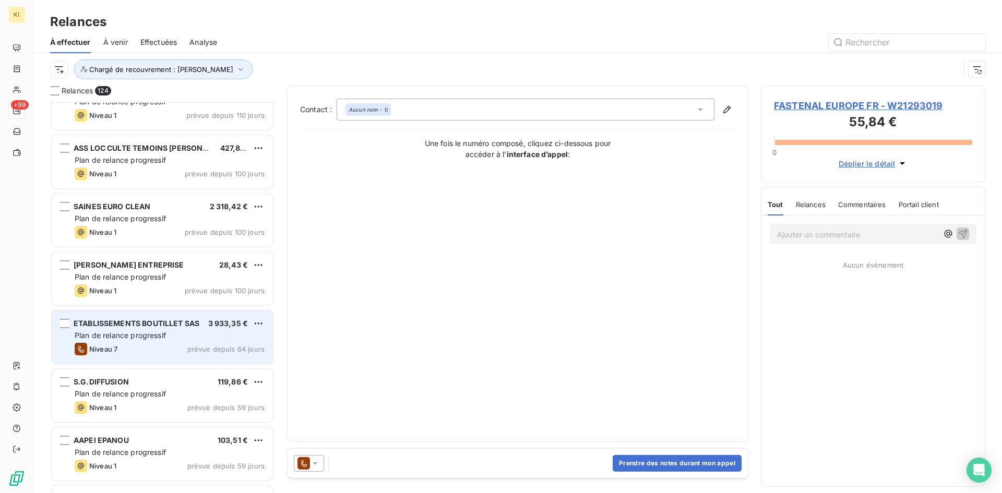
click at [137, 338] on span "Plan de relance progressif" at bounding box center [120, 335] width 91 height 9
